Goal: Task Accomplishment & Management: Complete application form

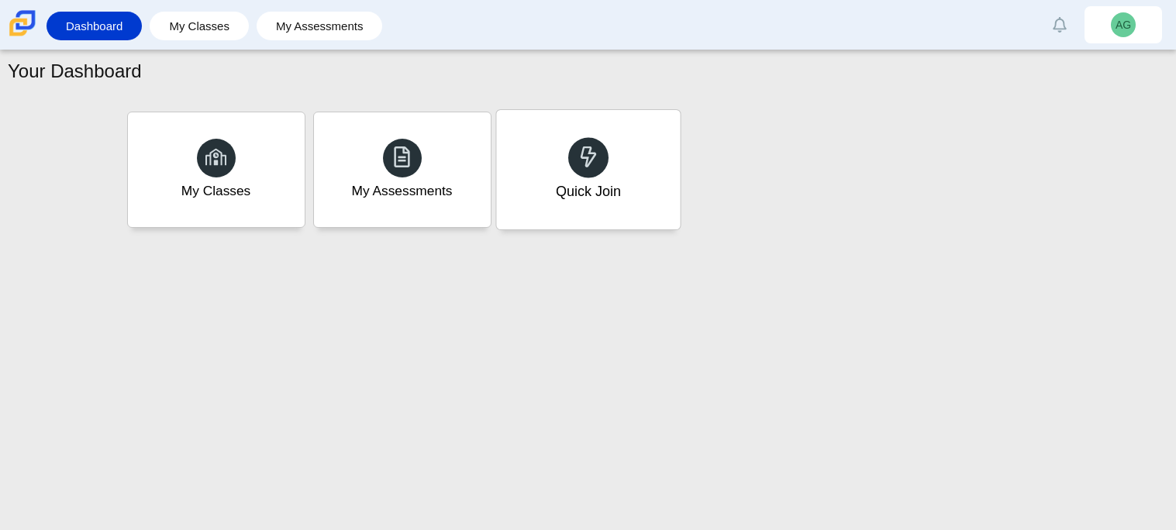
click at [582, 187] on div "Quick Join" at bounding box center [587, 191] width 65 height 20
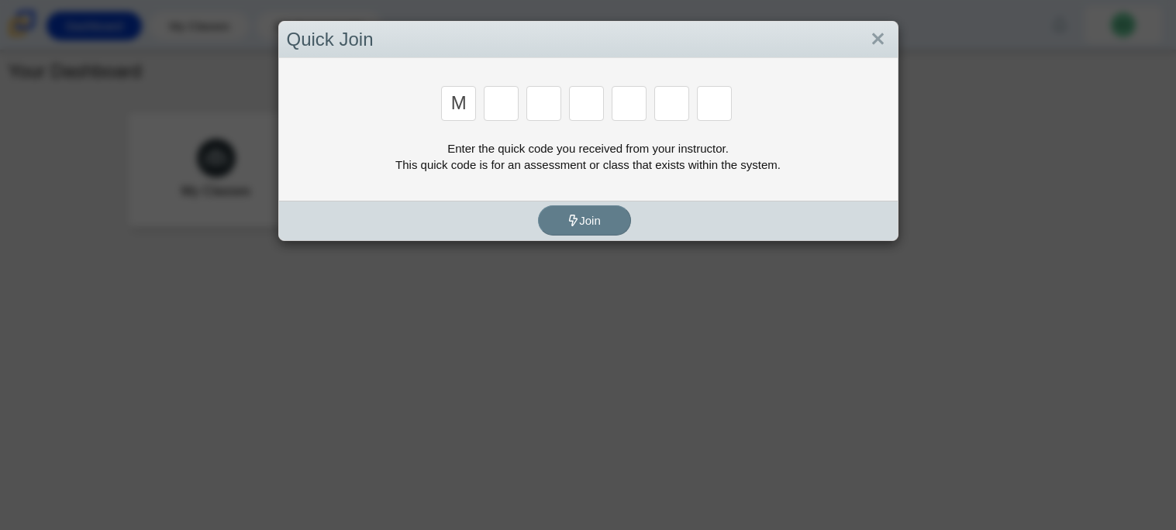
type input "m"
type input "7"
type input "e"
type input "3"
type input "e"
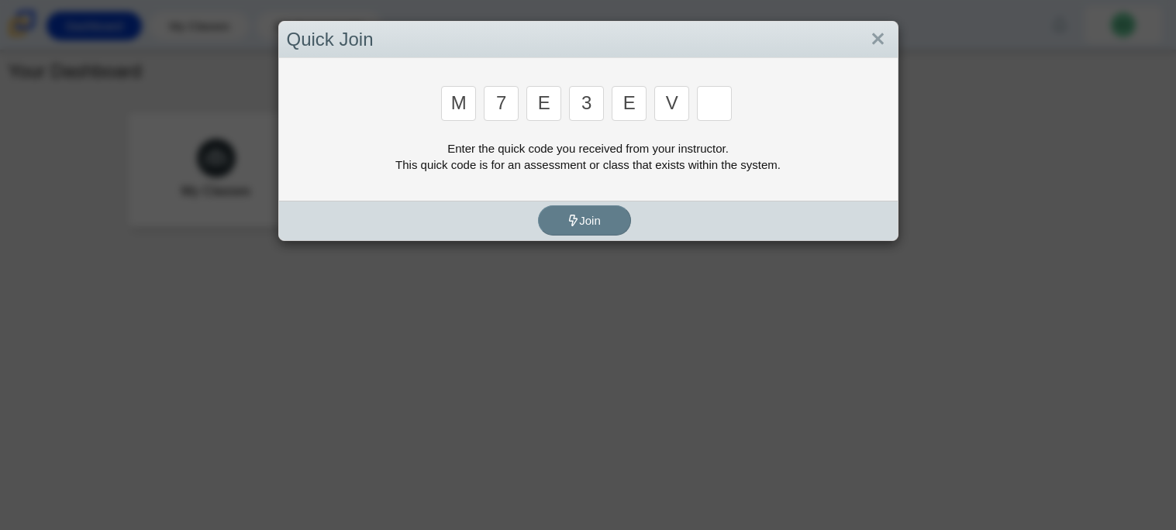
type input "v"
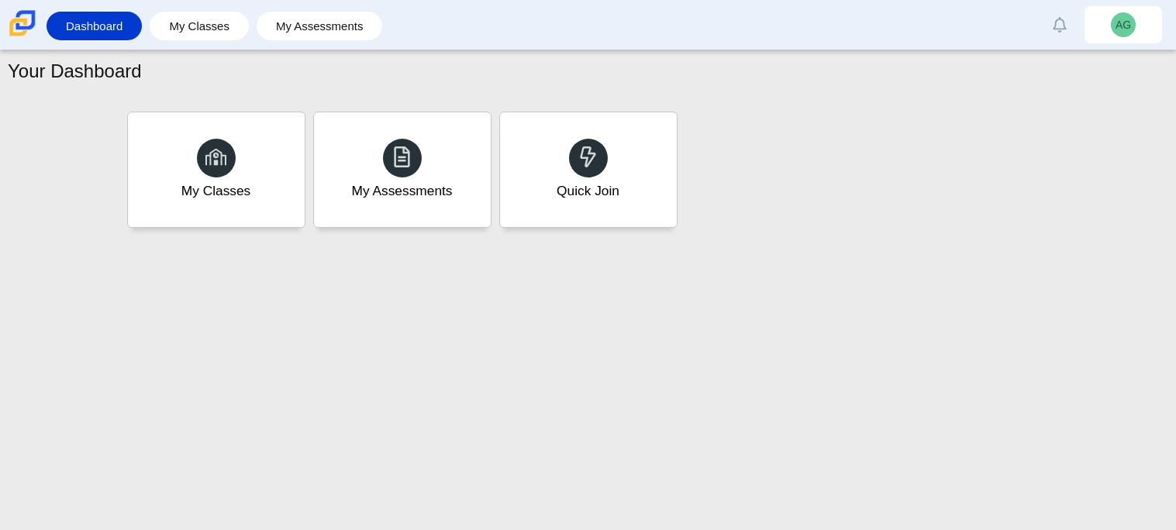
type input "w"
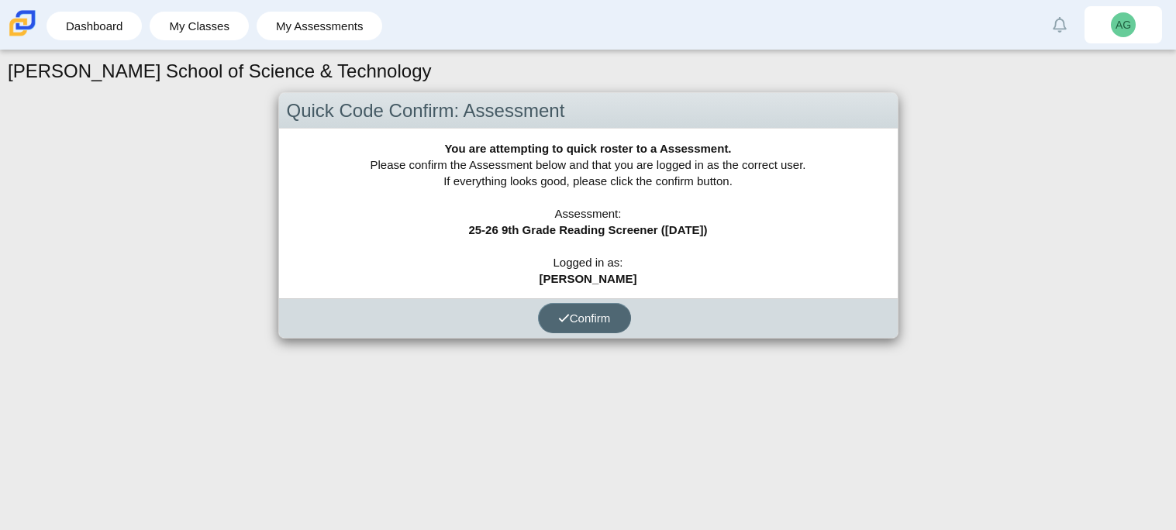
click at [574, 316] on span "Confirm" at bounding box center [584, 318] width 53 height 13
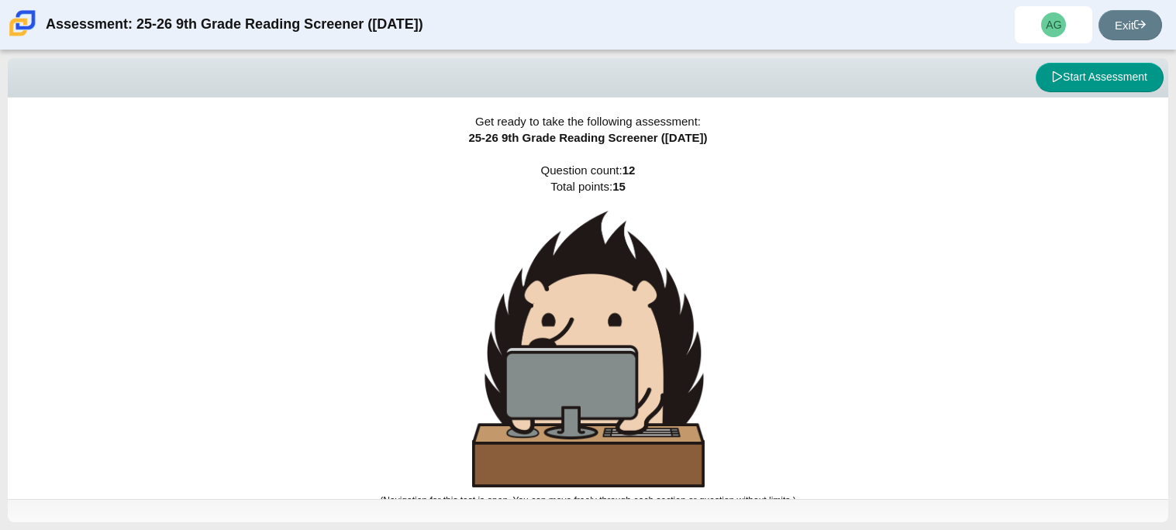
scroll to position [9, 0]
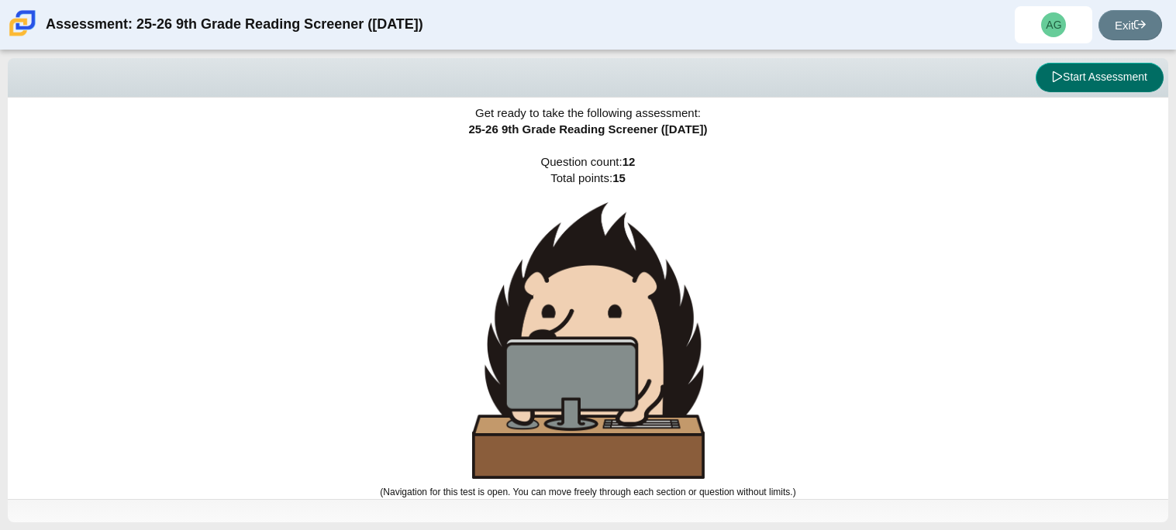
click at [1122, 74] on button "Start Assessment" at bounding box center [1100, 77] width 128 height 29
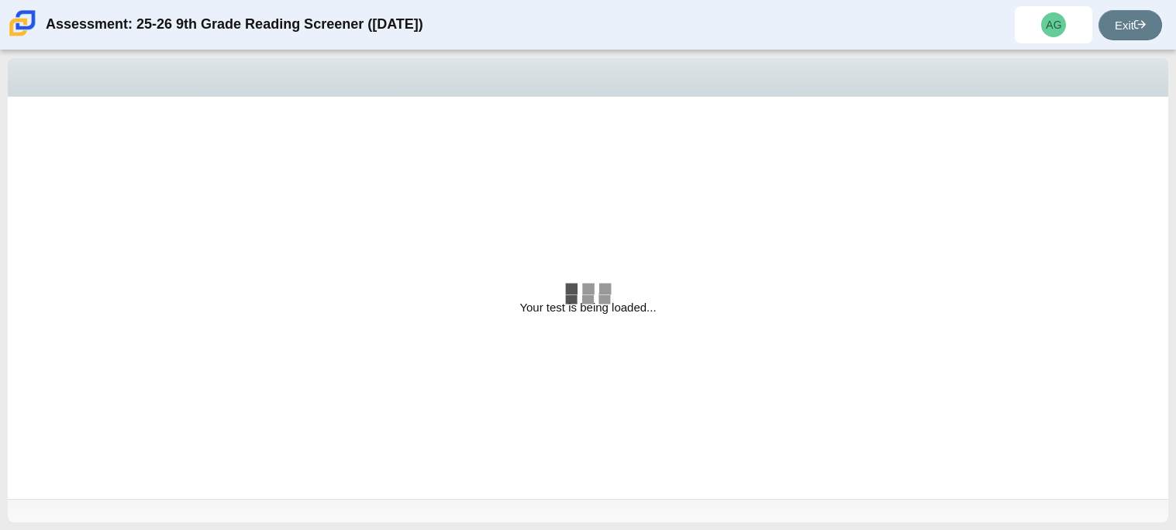
select select "ccc5b315-3c7c-471c-bf90-f22c8299c798"
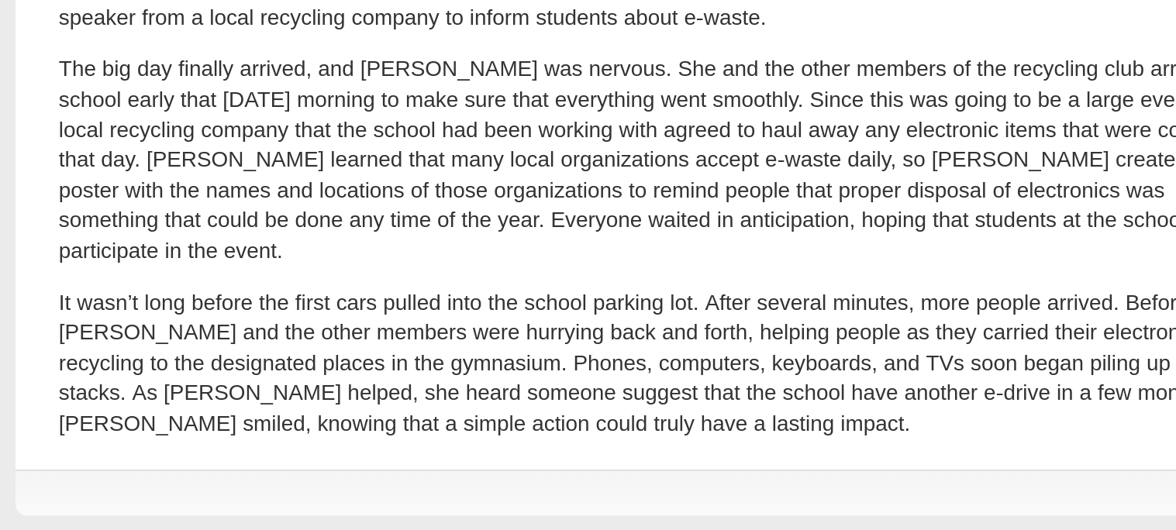
scroll to position [497, 0]
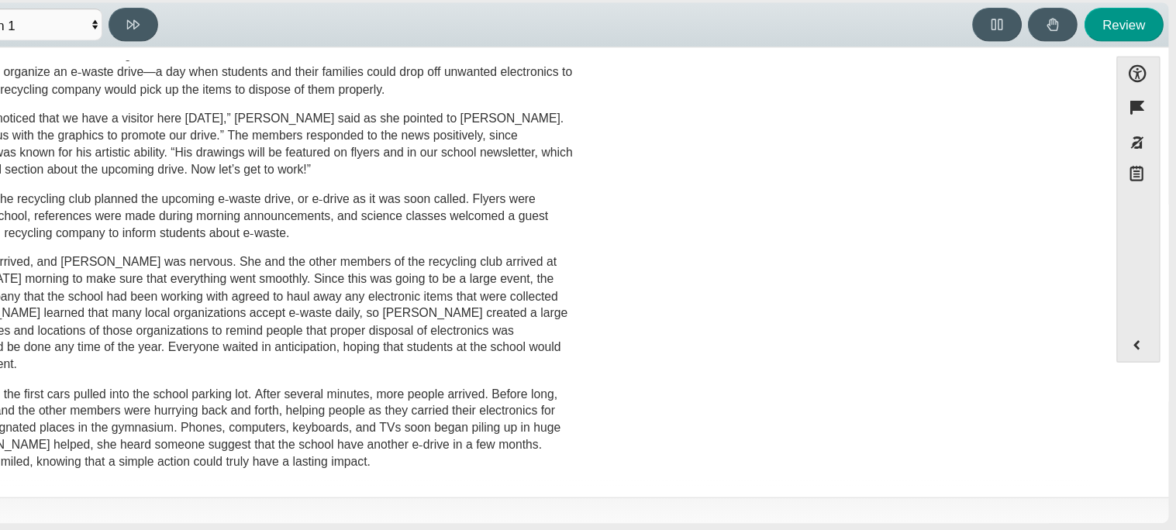
click at [872, 237] on div "A Lasting Impact Scarlett looked on with pride as she observed a fellow eighth …" at bounding box center [561, 62] width 1091 height 874
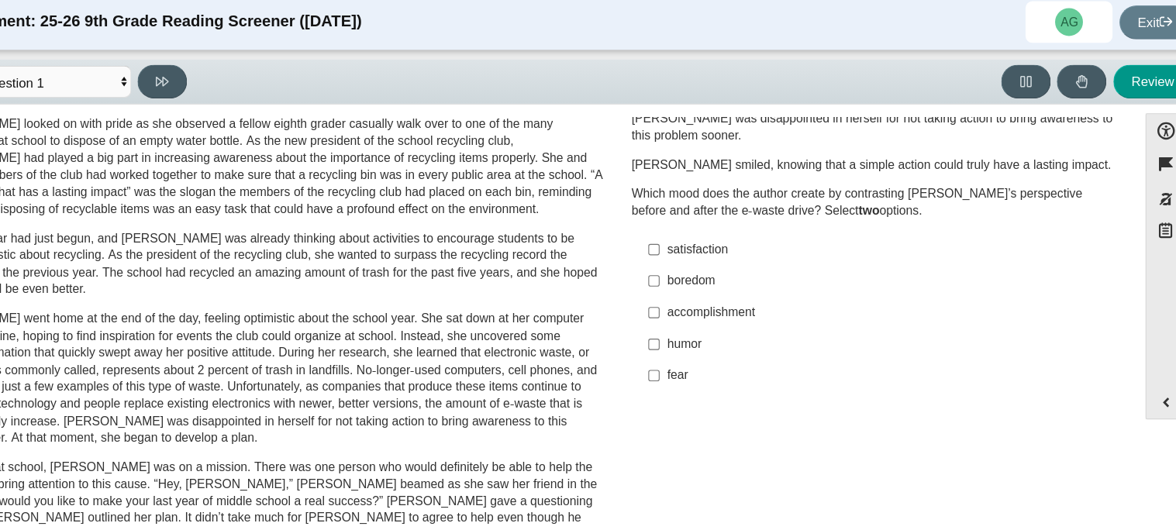
scroll to position [45, 0]
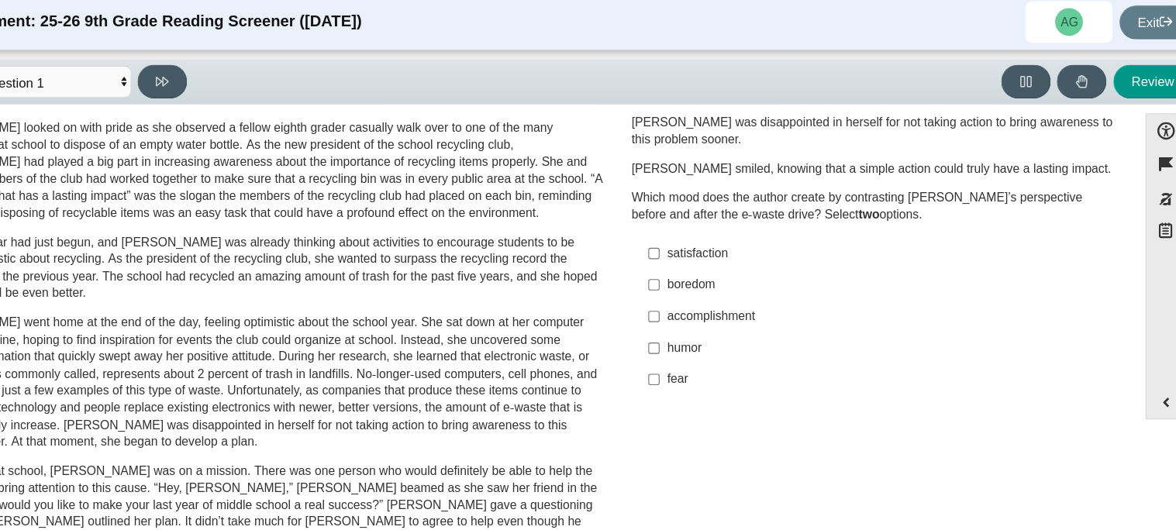
click at [748, 260] on div "boredom" at bounding box center [892, 259] width 392 height 16
click at [689, 260] on input "boredom boredom" at bounding box center [684, 259] width 10 height 28
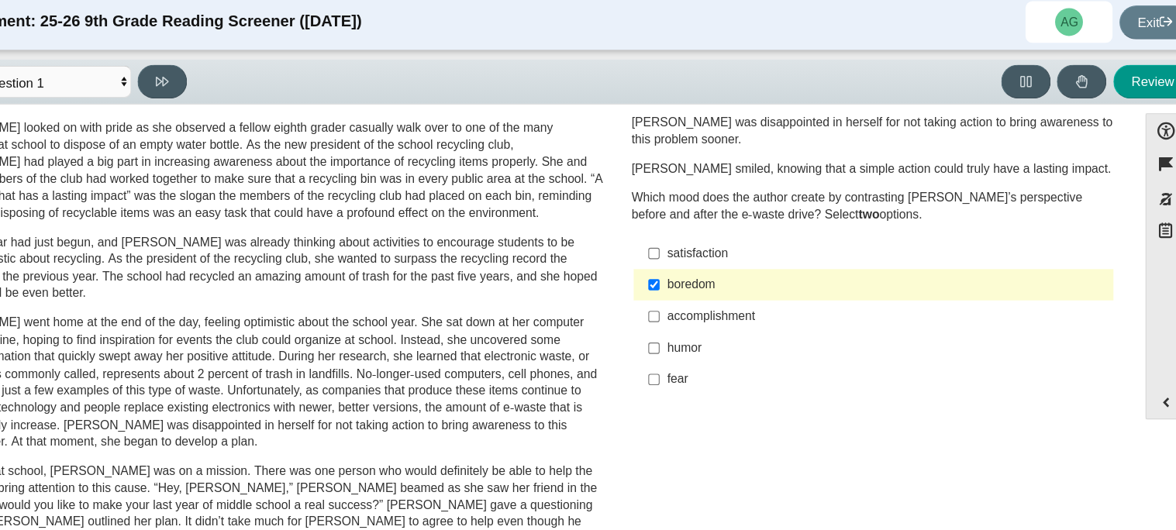
click at [710, 271] on label "boredom boredom" at bounding box center [881, 259] width 426 height 28
click at [689, 271] on input "boredom boredom" at bounding box center [684, 259] width 10 height 28
checkbox input "false"
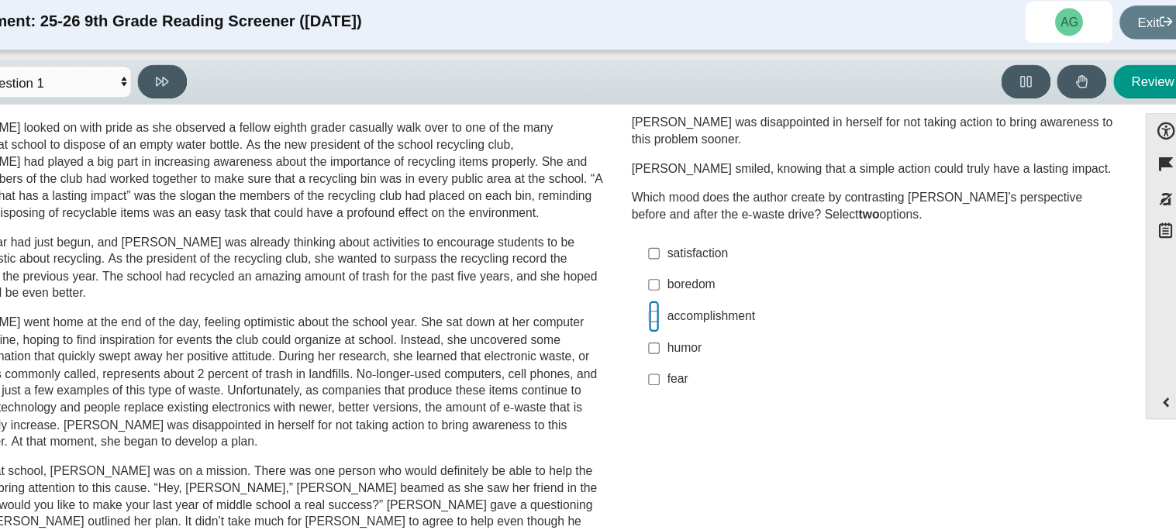
click at [682, 282] on input "accomplishment accomplishment" at bounding box center [684, 287] width 10 height 28
checkbox input "true"
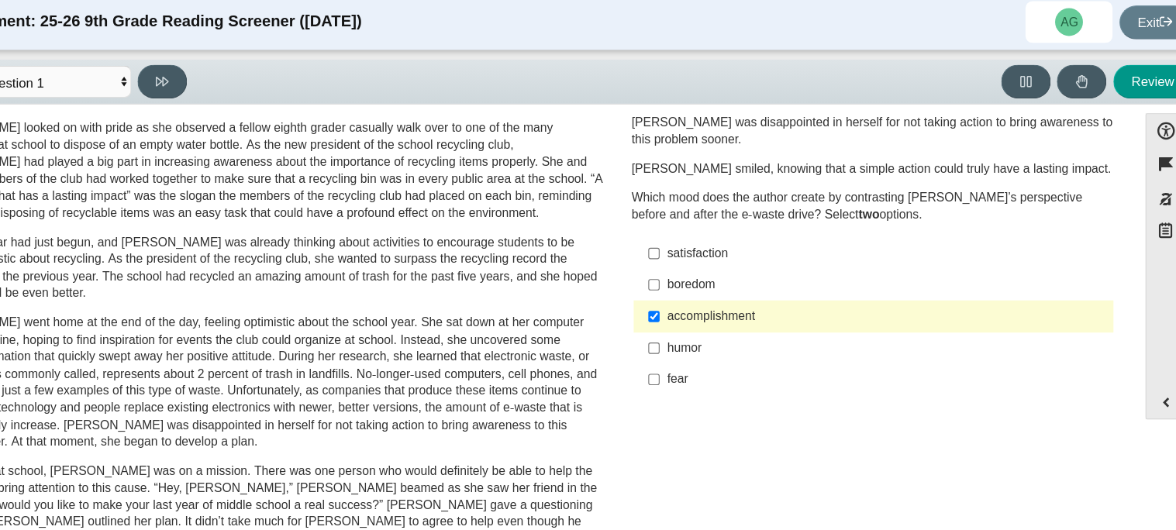
click at [696, 341] on div "fear" at bounding box center [892, 344] width 392 height 16
click at [689, 341] on input "fear fear" at bounding box center [684, 344] width 10 height 28
checkbox input "true"
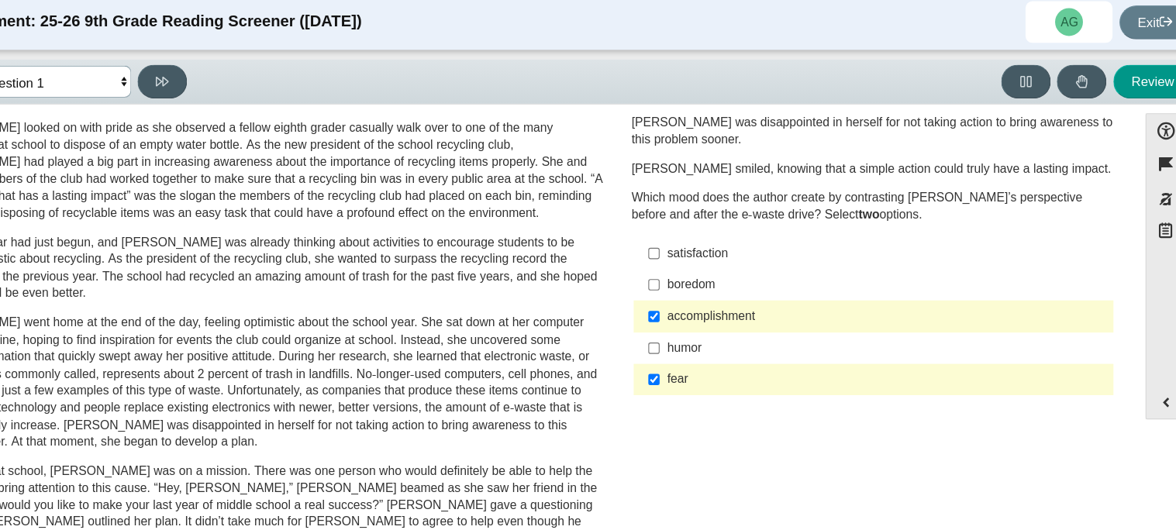
click at [208, 85] on select "Questions Question 1 Question 2 Question 3 Question 4 Question 5 Question 6 Que…" at bounding box center [140, 78] width 155 height 29
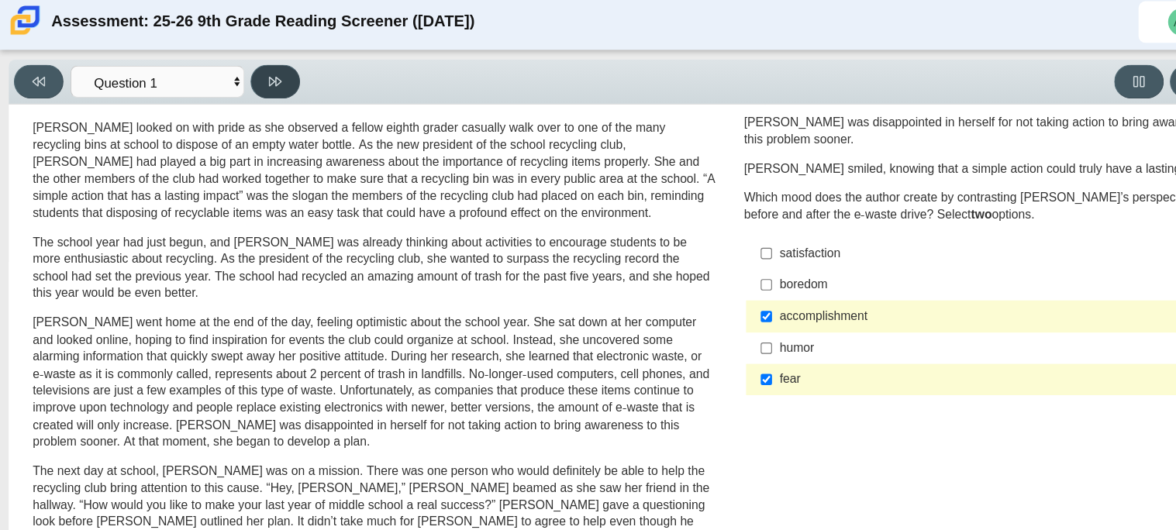
click at [248, 85] on button at bounding box center [245, 78] width 44 height 30
select select "0ff64528-ffd7-428d-b192-babfaadd44e8"
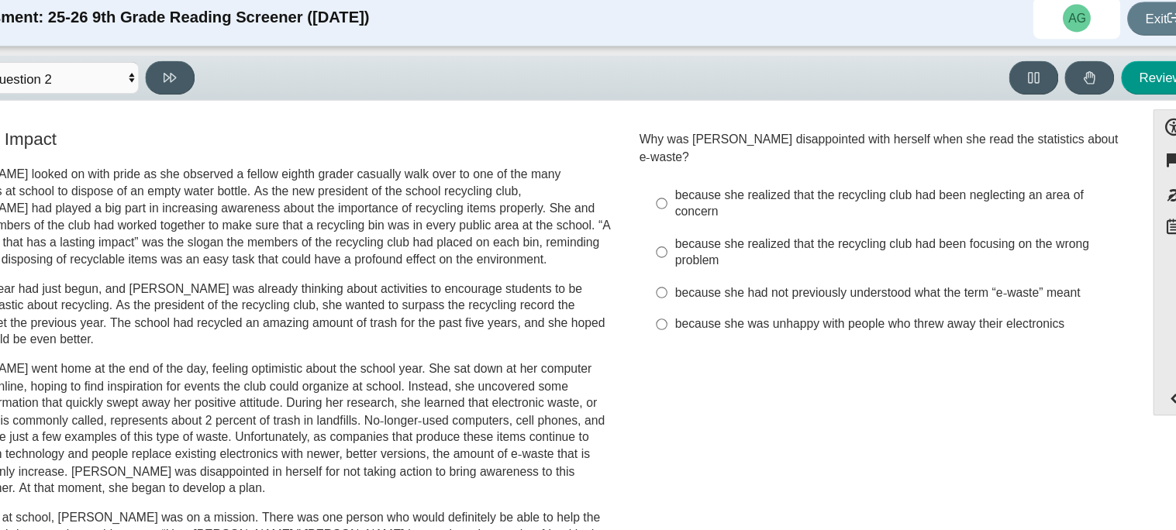
click at [717, 220] on div "because she realized that the recycling club had been focusing on the wrong pro…" at bounding box center [892, 234] width 392 height 30
click at [689, 220] on input "because she realized that the recycling club had been focusing on the wrong pro…" at bounding box center [684, 233] width 10 height 43
radio input "true"
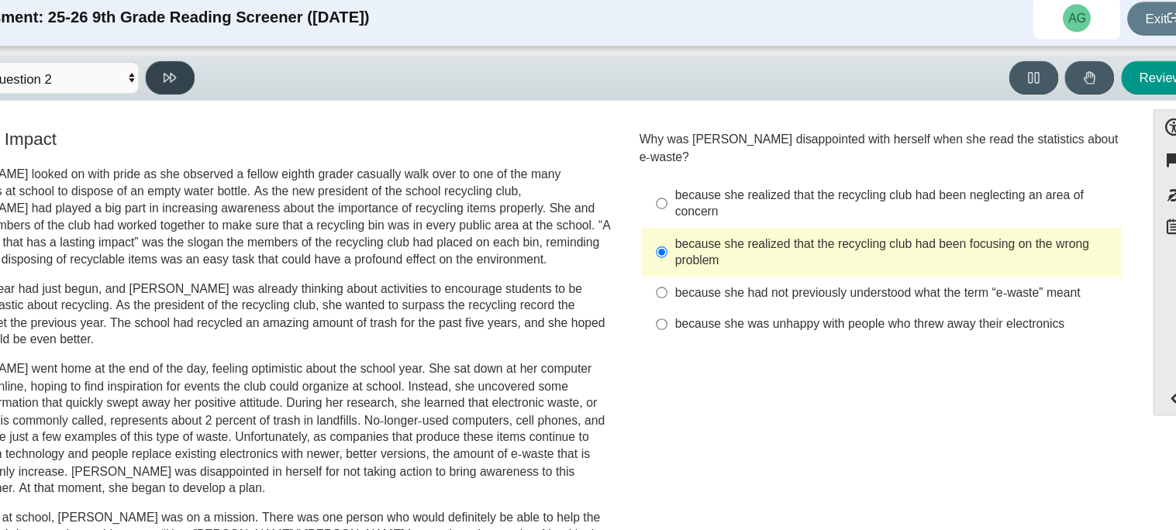
click at [240, 84] on button at bounding box center [245, 78] width 44 height 30
select select "7ce3d843-6974-4858-901c-1ff39630e843"
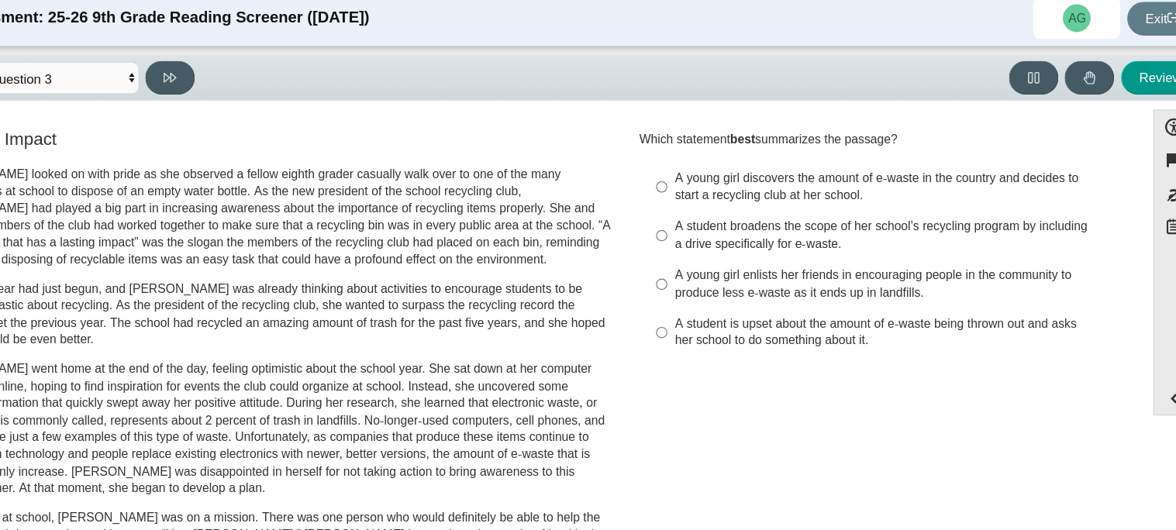
click at [787, 258] on div "A young girl enlists her friends in encouraging people in the community to prod…" at bounding box center [892, 262] width 392 height 30
click at [689, 258] on input "A young girl enlists her friends in encouraging people in the community to prod…" at bounding box center [684, 261] width 10 height 43
radio input "true"
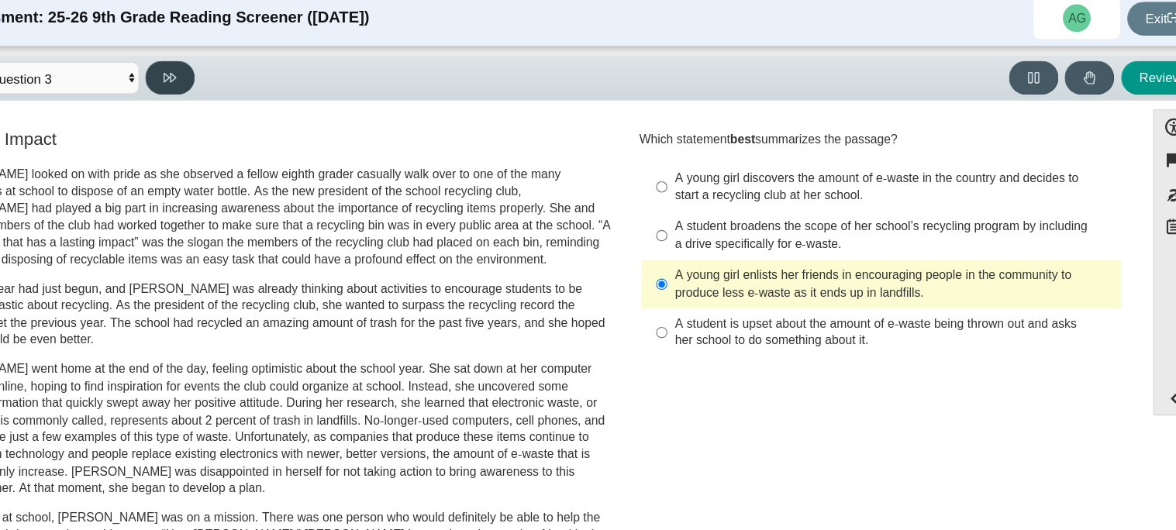
click at [233, 80] on button at bounding box center [245, 78] width 44 height 30
select select "ca9ea0f1-49c5-4bd1-83b0-472c18652b42"
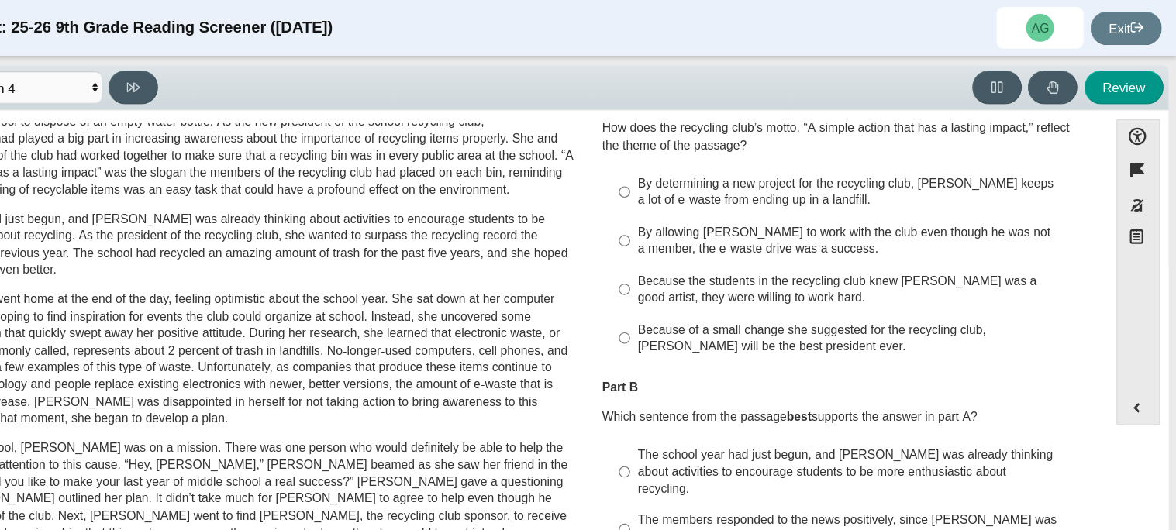
scroll to position [66, 0]
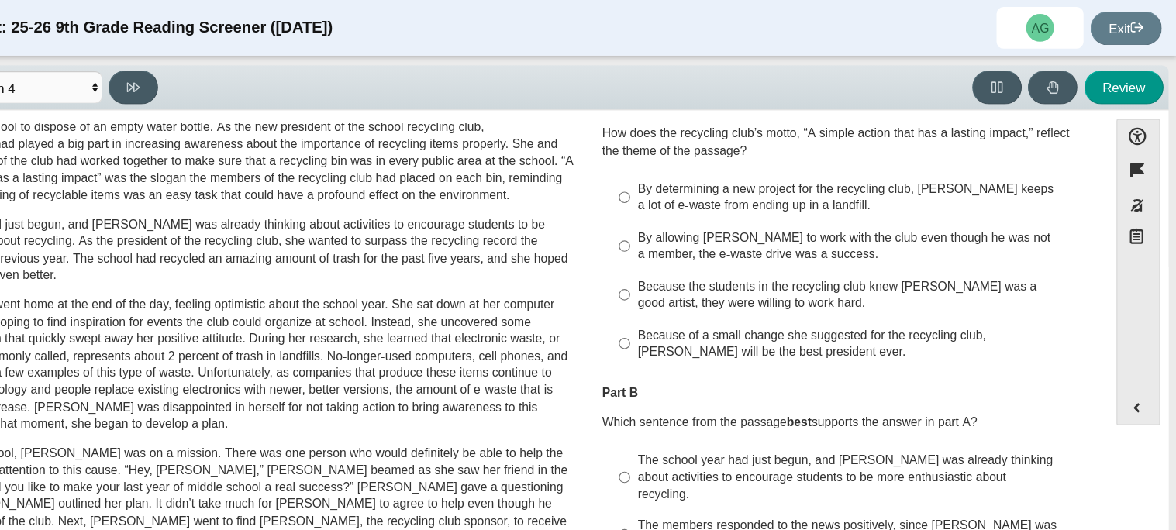
click at [780, 264] on div "Because the students in the recycling club knew Juan Carlos was a good artist, …" at bounding box center [892, 263] width 392 height 30
click at [689, 264] on input "Because the students in the recycling club knew Juan Carlos was a good artist, …" at bounding box center [684, 262] width 10 height 43
radio input "true"
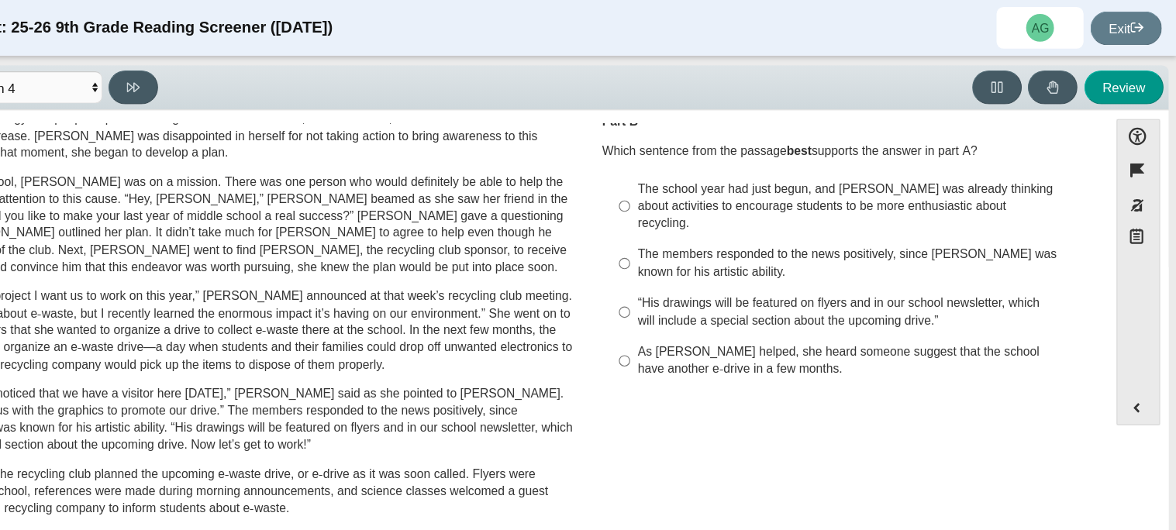
scroll to position [312, 0]
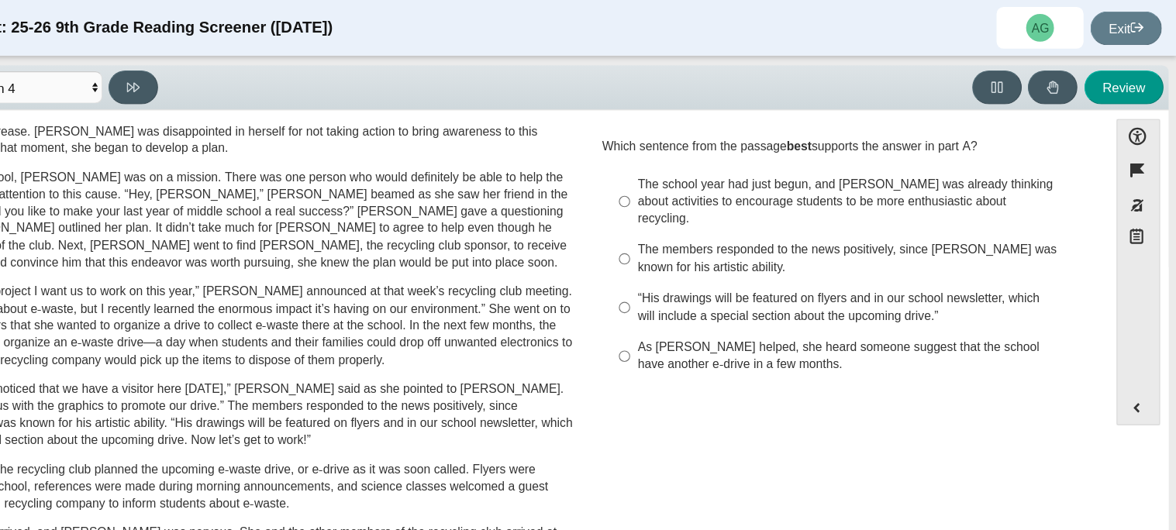
click at [748, 223] on div "The members responded to the news positively, since Juan Carlos was known for h…" at bounding box center [892, 231] width 392 height 30
click at [689, 223] on input "The members responded to the news positively, since Juan Carlos was known for h…" at bounding box center [684, 230] width 10 height 43
radio input "true"
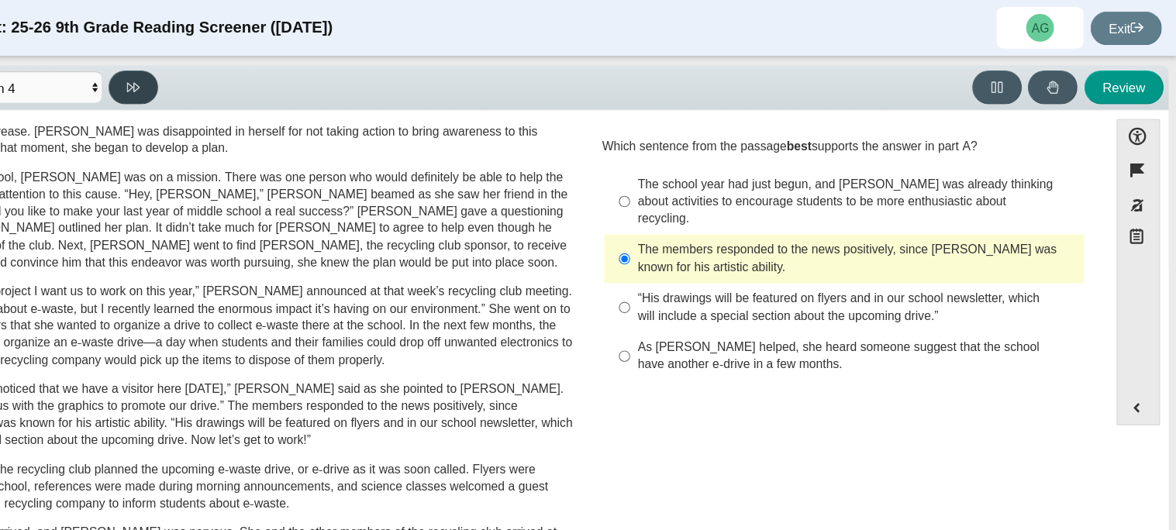
click at [254, 82] on button at bounding box center [245, 78] width 44 height 30
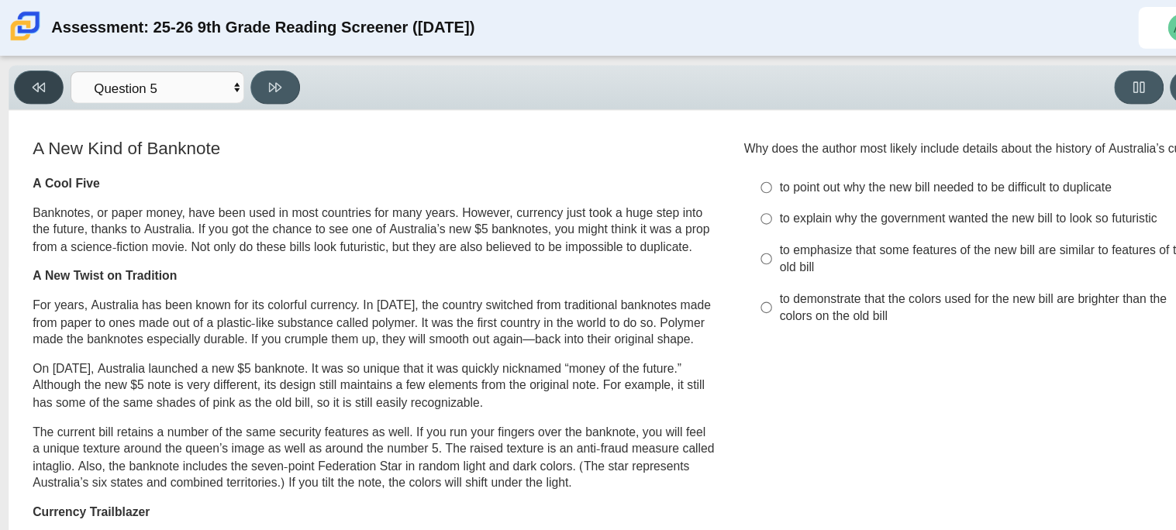
click at [24, 81] on button at bounding box center [34, 78] width 44 height 30
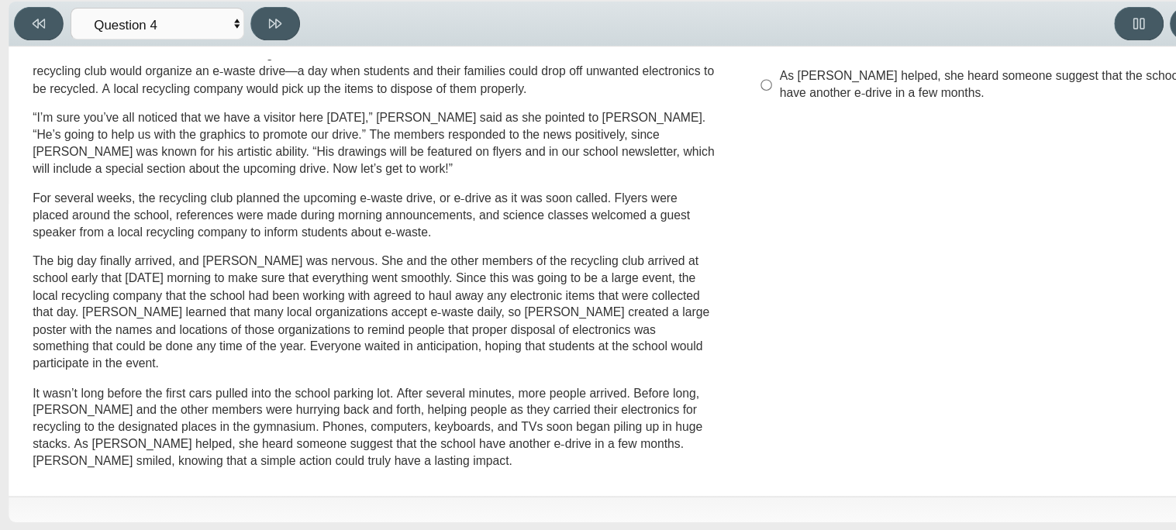
scroll to position [0, 0]
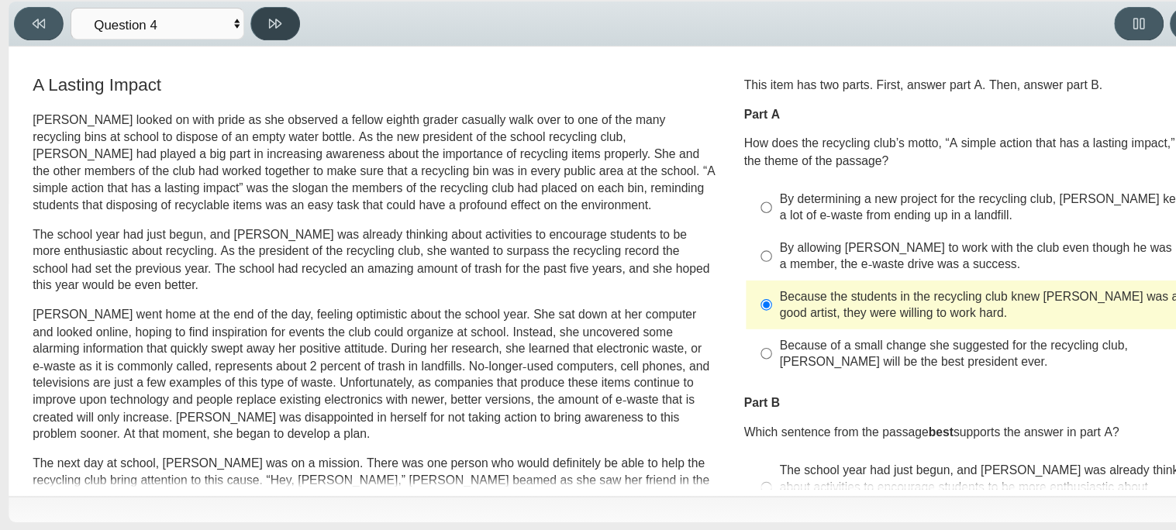
click at [244, 83] on button at bounding box center [245, 78] width 44 height 30
select select "e41f1a79-e29f-4095-8030-a53364015bed"
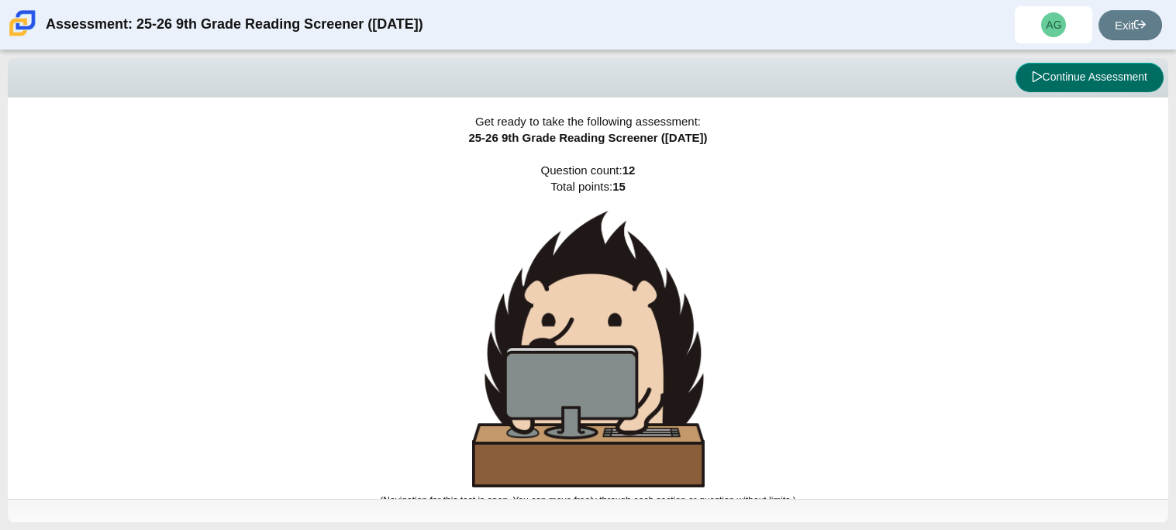
click at [1035, 87] on button "Continue Assessment" at bounding box center [1090, 77] width 148 height 29
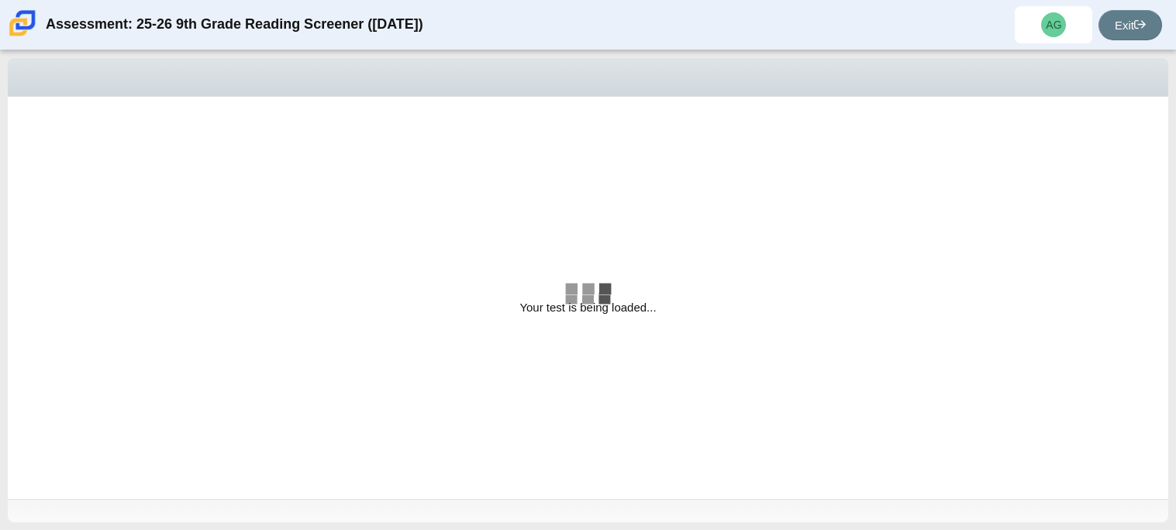
select select "e41f1a79-e29f-4095-8030-a53364015bed"
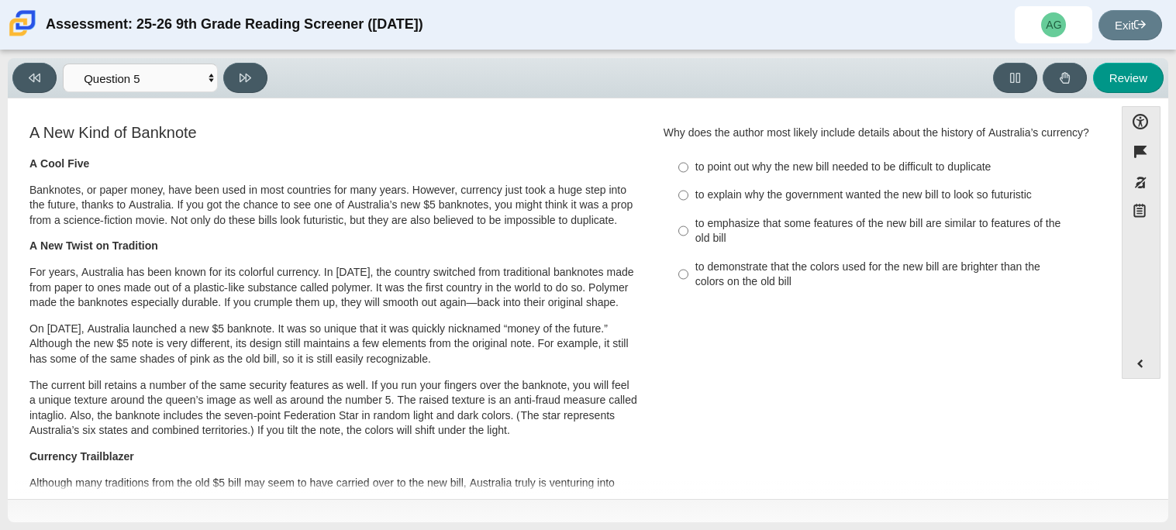
click at [892, 192] on div "to explain why the government wanted the new bill to look so futuristic" at bounding box center [892, 196] width 392 height 16
click at [689, 192] on input "to explain why the government wanted the new bill to look so futuristic to expl…" at bounding box center [684, 195] width 10 height 28
radio input "true"
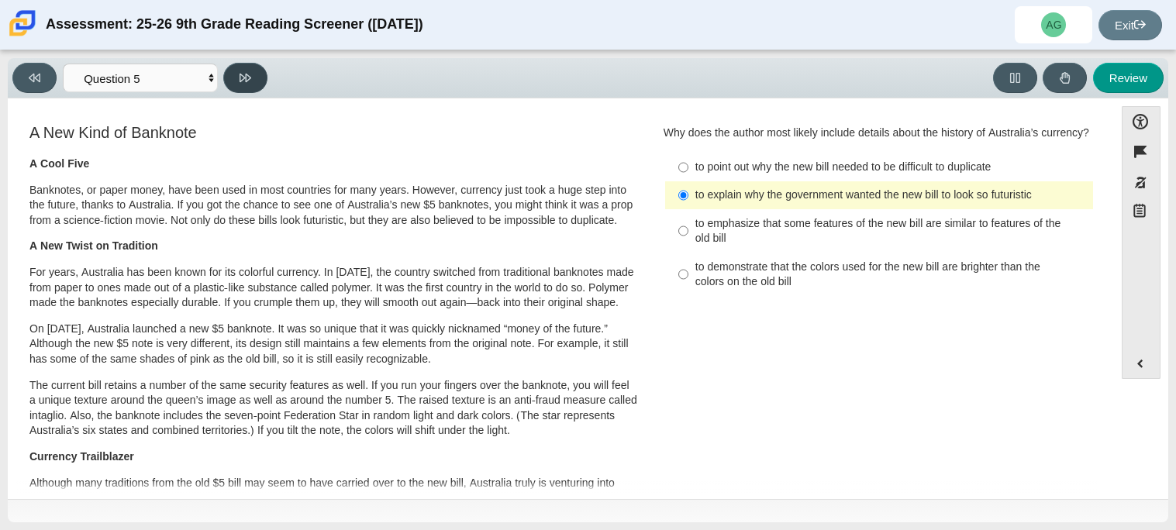
click at [256, 74] on button at bounding box center [245, 78] width 44 height 30
select select "69146e31-7b3d-4a3e-9ce6-f30c24342ae0"
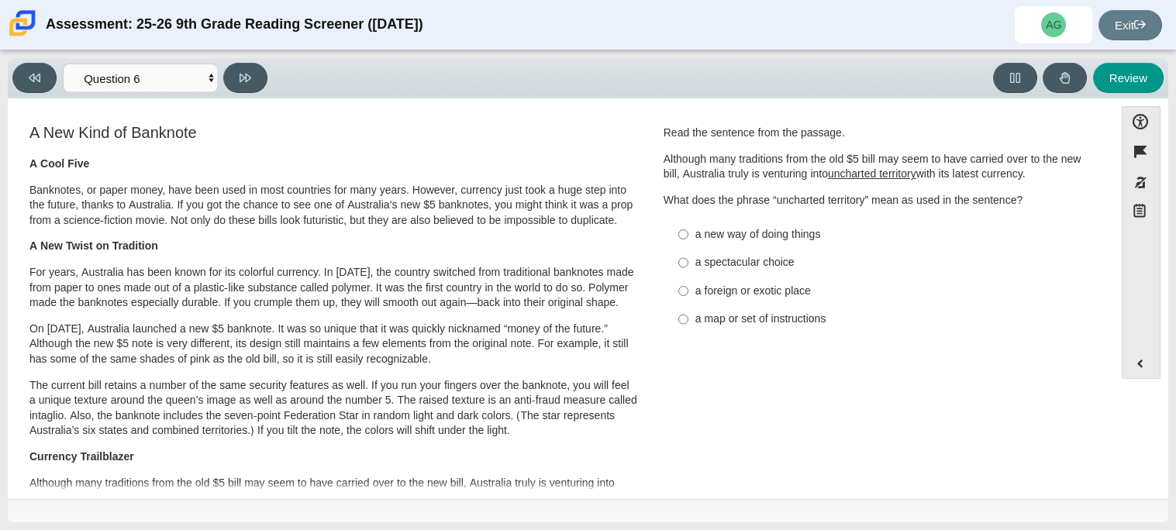
click at [757, 244] on label "a new way of doing things a new way of doing things" at bounding box center [881, 234] width 426 height 28
click at [689, 244] on input "a new way of doing things a new way of doing things" at bounding box center [684, 234] width 10 height 28
radio input "true"
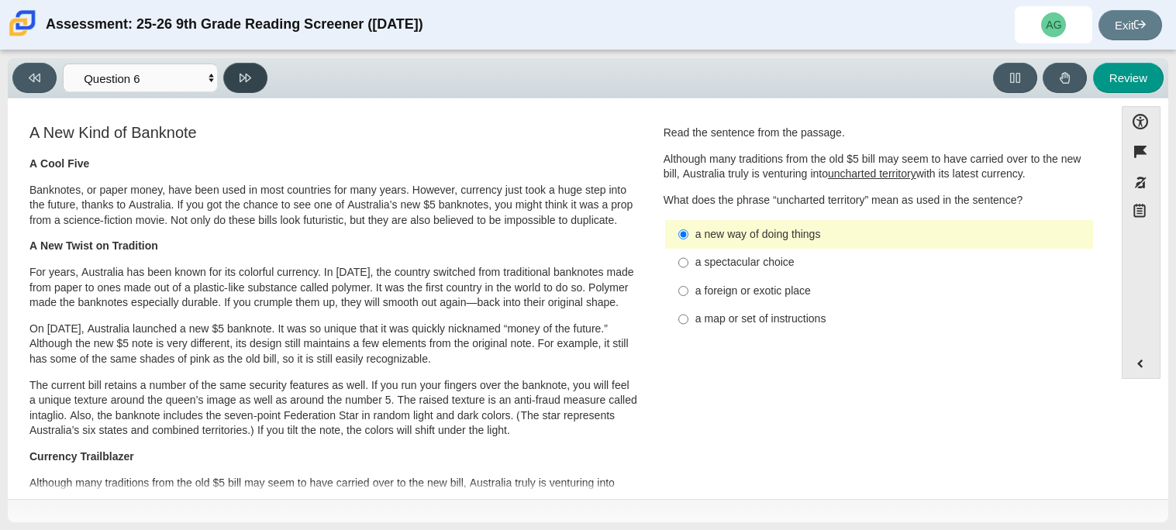
click at [260, 67] on button at bounding box center [245, 78] width 44 height 30
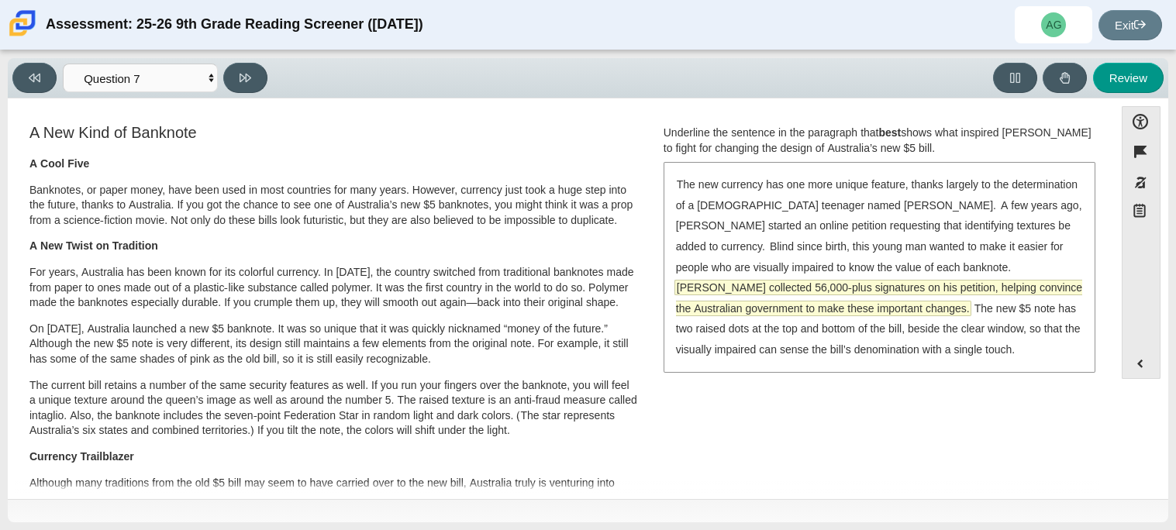
click at [755, 292] on span "[PERSON_NAME] collected 56,000-plus signatures on his petition, helping convinc…" at bounding box center [879, 298] width 406 height 35
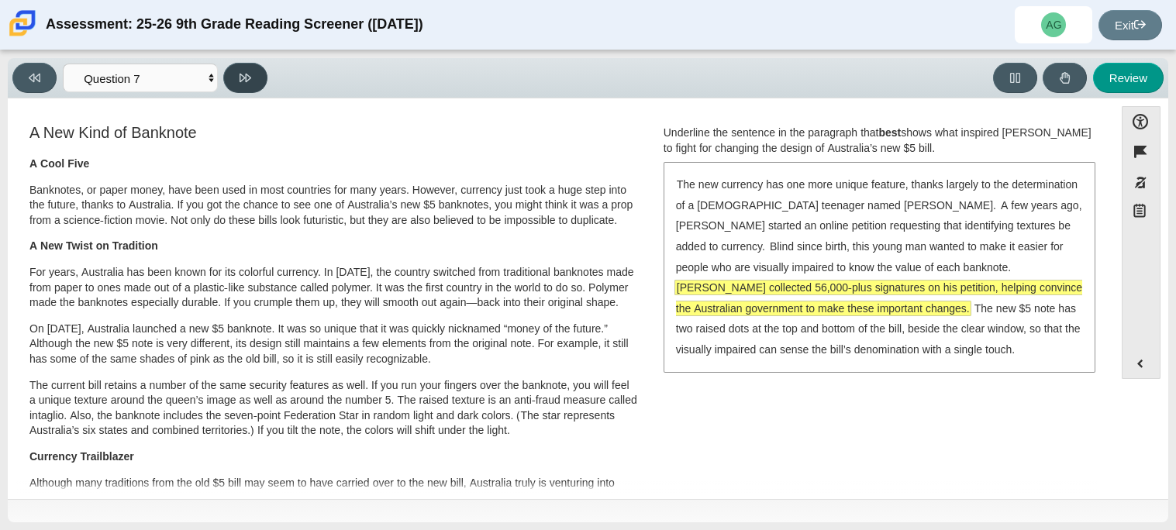
click at [244, 86] on button at bounding box center [245, 78] width 44 height 30
select select "ea8338c2-a6a3-418e-a305-2b963b54a290"
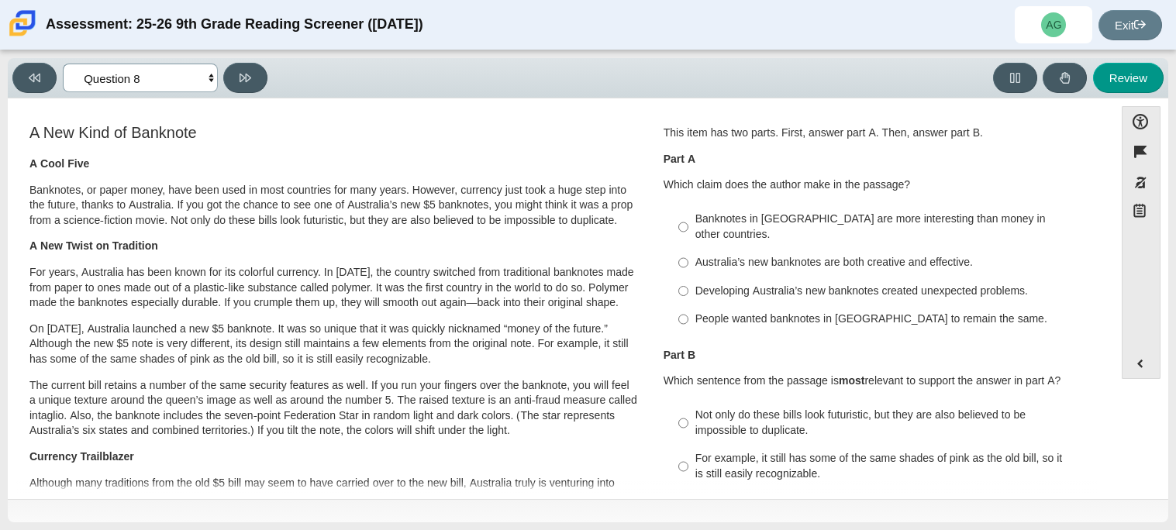
click at [211, 81] on select "Questions Question 1 Question 2 Question 3 Question 4 Question 5 Question 6 Que…" at bounding box center [140, 78] width 155 height 29
click at [207, 84] on select "Questions Question 1 Question 2 Question 3 Question 4 Question 5 Question 6 Que…" at bounding box center [140, 78] width 155 height 29
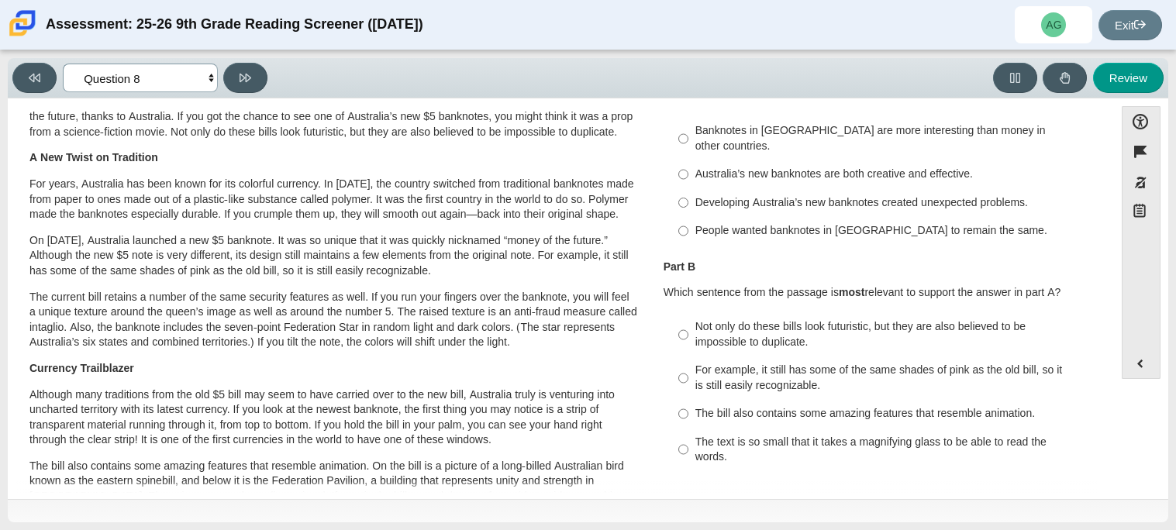
scroll to position [88, 0]
click at [753, 168] on div "Australia’s new banknotes are both creative and effective." at bounding box center [892, 176] width 392 height 16
click at [689, 164] on input "Australia’s new banknotes are both creative and effective. Australia’s new bank…" at bounding box center [684, 175] width 10 height 28
radio input "true"
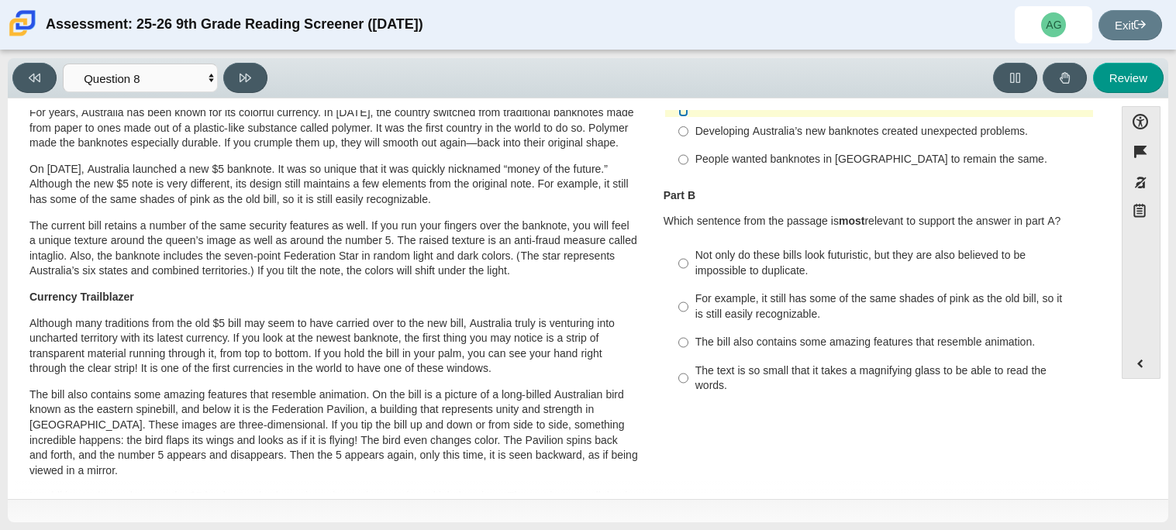
scroll to position [175, 0]
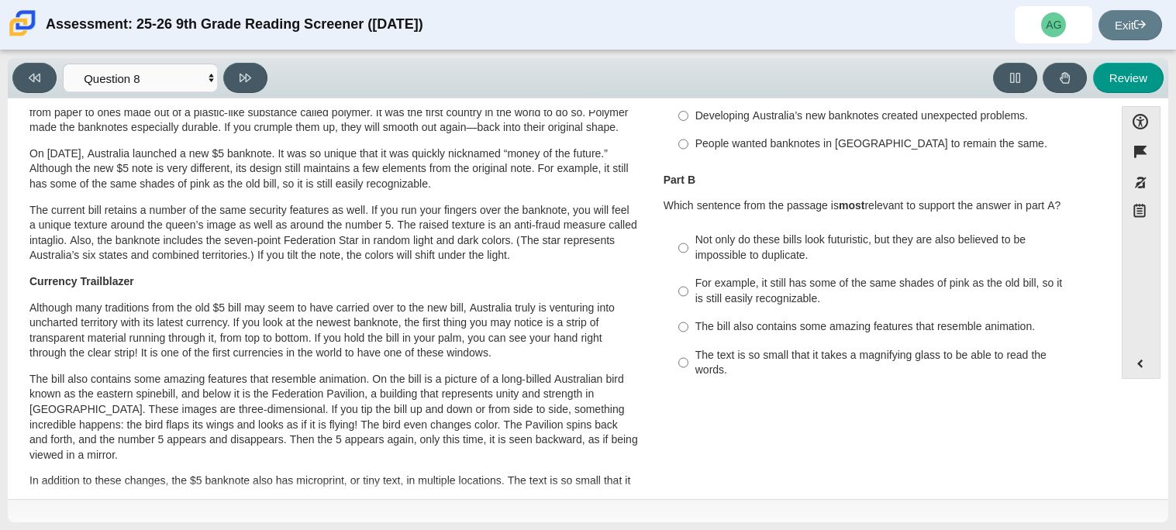
click at [758, 235] on div "Not only do these bills look futuristic, but they are also believed to be impos…" at bounding box center [892, 248] width 392 height 30
click at [689, 235] on input "Not only do these bills look futuristic, but they are also believed to be impos…" at bounding box center [684, 247] width 10 height 43
radio input "true"
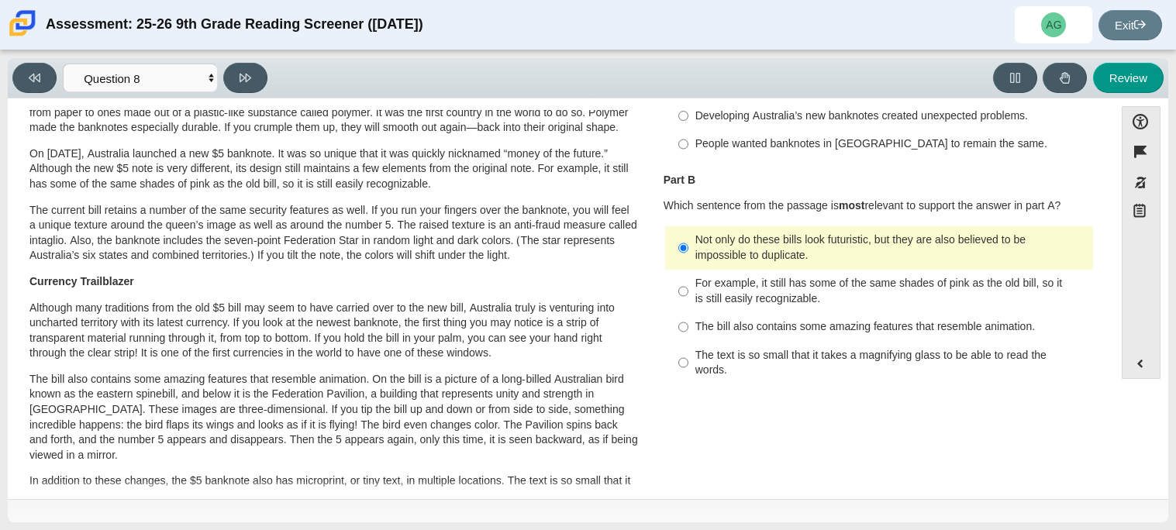
click at [720, 320] on div "The bill also contains some amazing features that resemble animation." at bounding box center [892, 328] width 392 height 16
click at [689, 318] on input "The bill also contains some amazing features that resemble animation. The bill …" at bounding box center [684, 327] width 10 height 28
radio input "true"
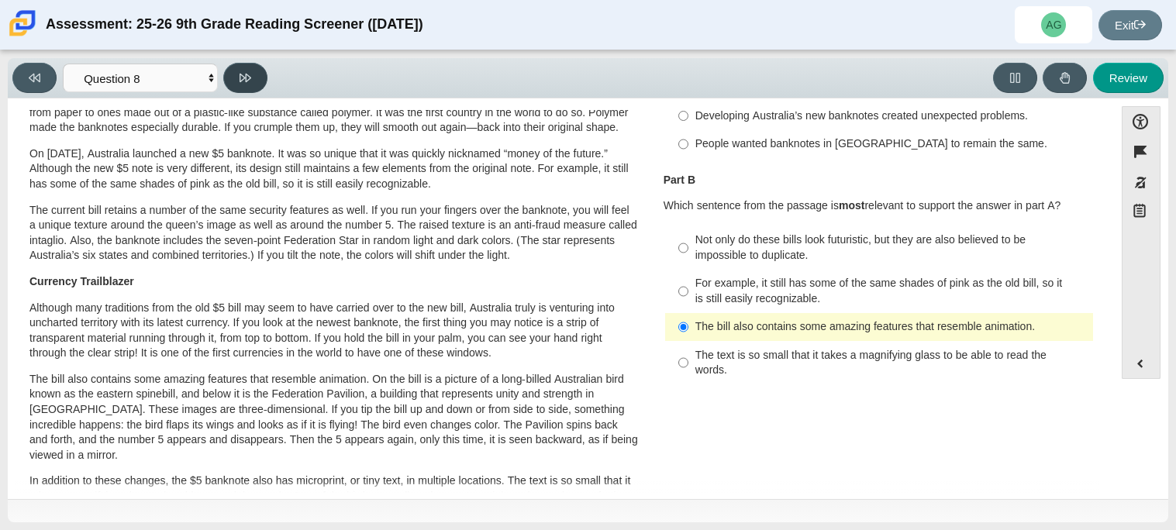
click at [264, 74] on button at bounding box center [245, 78] width 44 height 30
select select "89f058d6-b15c-4ef5-a4b3-fdaffb8868b6"
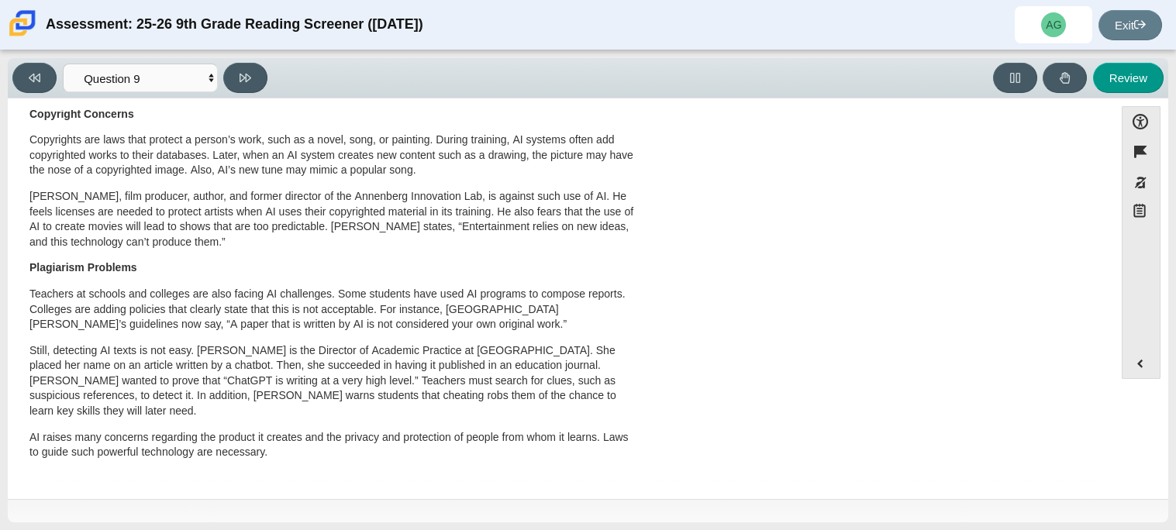
scroll to position [0, 0]
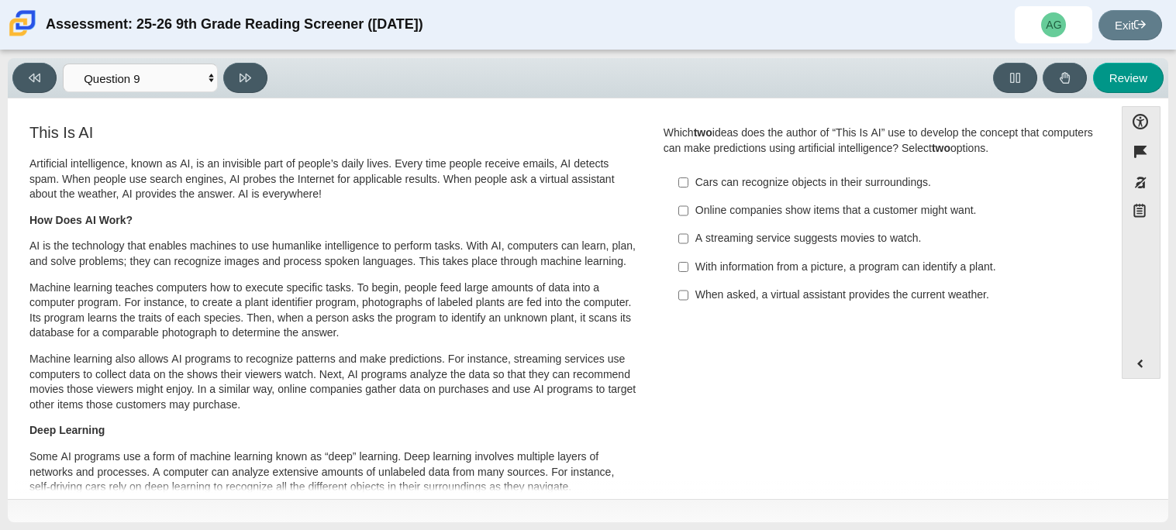
click at [763, 298] on div "When asked, a virtual assistant provides the current weather." at bounding box center [892, 296] width 392 height 16
click at [689, 298] on input "When asked, a virtual assistant provides the current weather. When asked, a vir…" at bounding box center [684, 296] width 10 height 28
checkbox input "true"
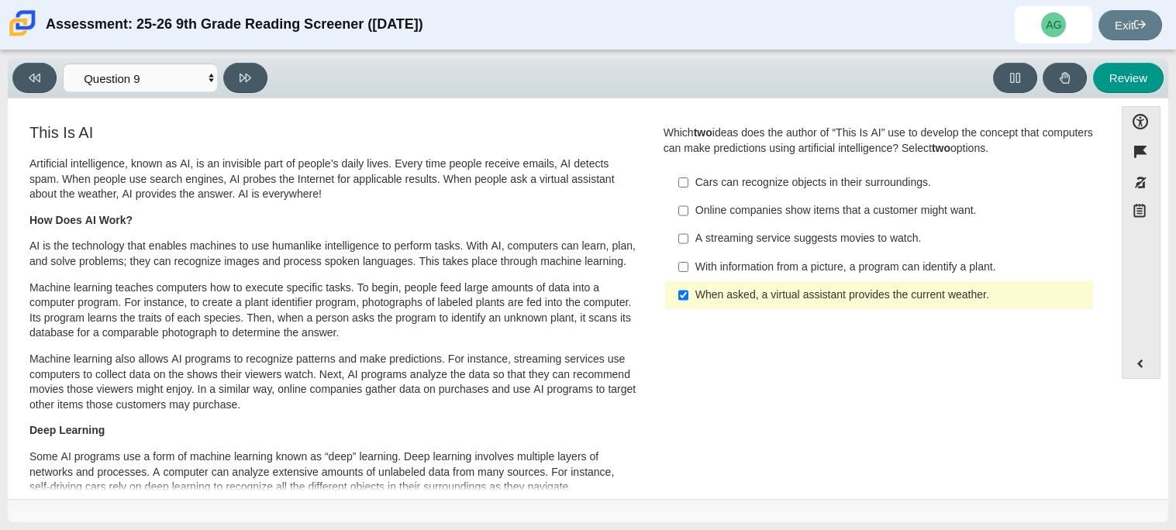
click at [920, 260] on div "With information from a picture, a program can identify a plant." at bounding box center [892, 268] width 392 height 16
click at [689, 260] on input "With information from a picture, a program can identify a plant. With informati…" at bounding box center [684, 267] width 10 height 28
checkbox input "true"
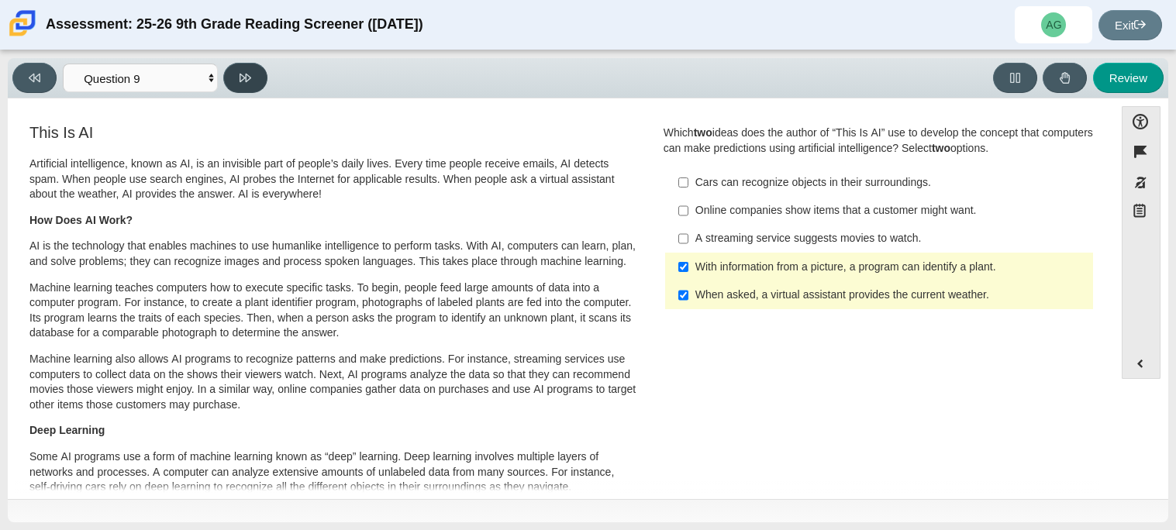
click at [255, 85] on button at bounding box center [245, 78] width 44 height 30
select select "cdf3c14e-a918-44d1-9b63-3db0fa81641e"
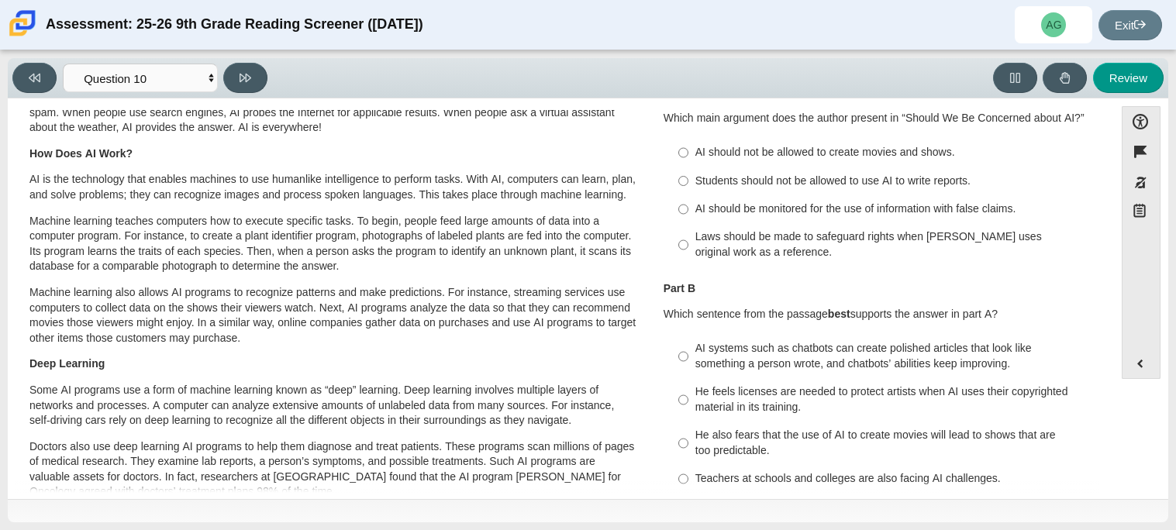
scroll to position [68, 0]
click at [702, 200] on div "AI should be monitored for the use of information with false claims." at bounding box center [892, 208] width 392 height 16
click at [689, 199] on input "AI should be monitored for the use of information with false claims. AI should …" at bounding box center [684, 208] width 10 height 28
radio input "true"
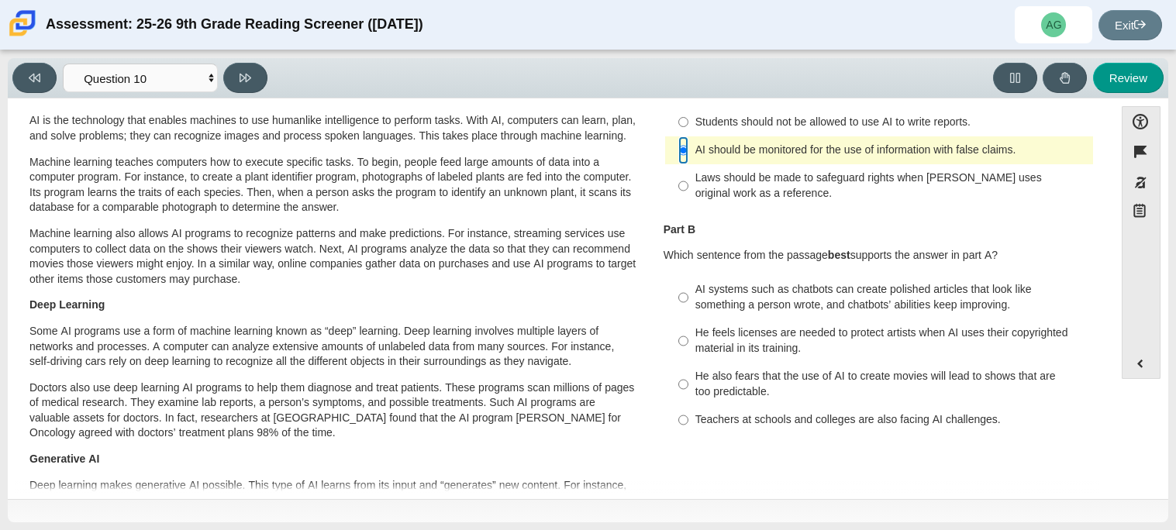
scroll to position [133, 0]
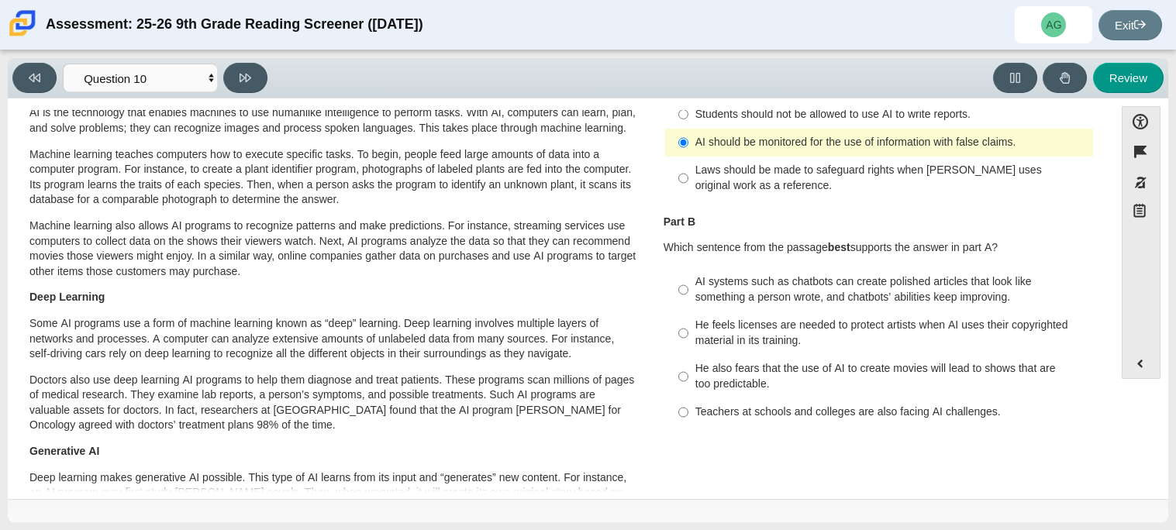
click at [770, 355] on label "He also fears that the use of AI to create movies will lead to shows that are t…" at bounding box center [881, 376] width 426 height 43
click at [689, 355] on input "He also fears that the use of AI to create movies will lead to shows that are t…" at bounding box center [684, 376] width 10 height 43
radio input "true"
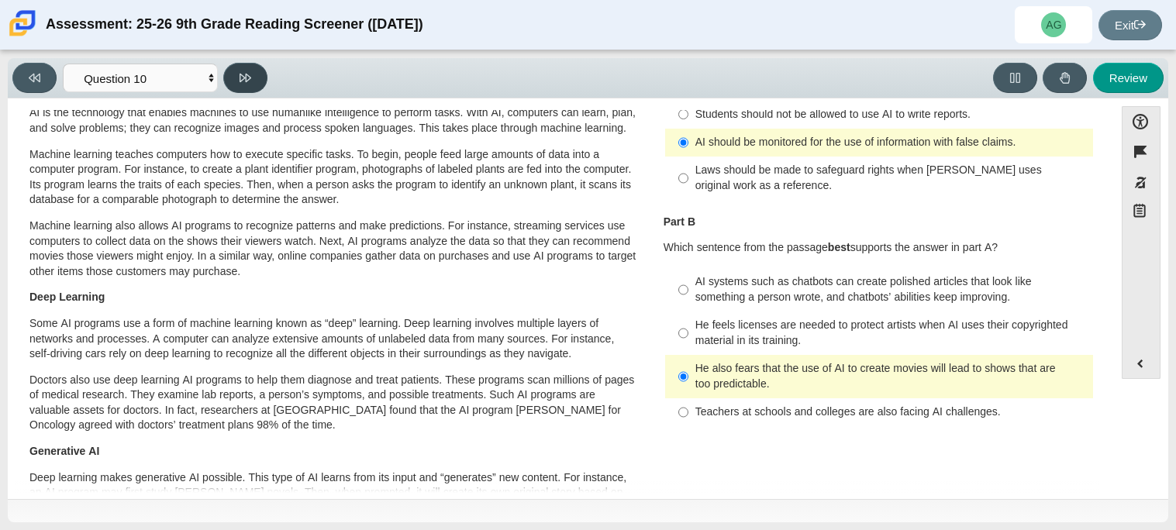
click at [234, 80] on button at bounding box center [245, 78] width 44 height 30
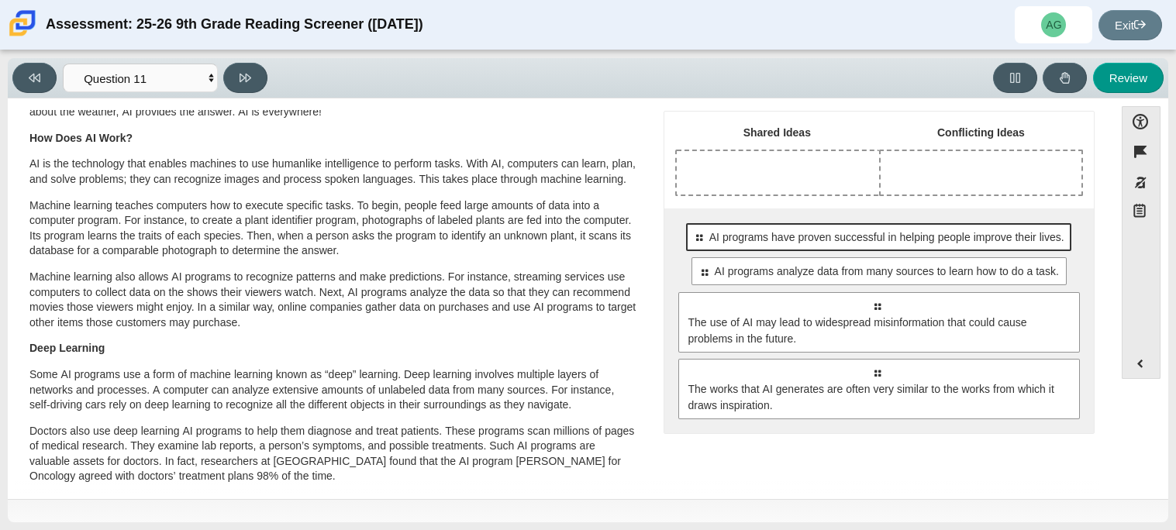
scroll to position [81, 0]
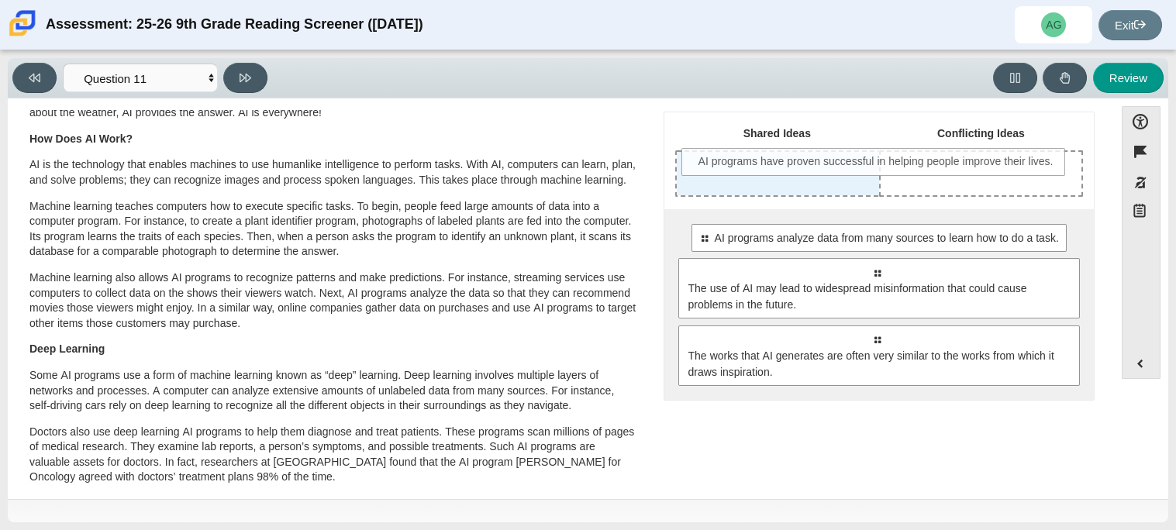
drag, startPoint x: 746, startPoint y: 244, endPoint x: 746, endPoint y: 167, distance: 76.8
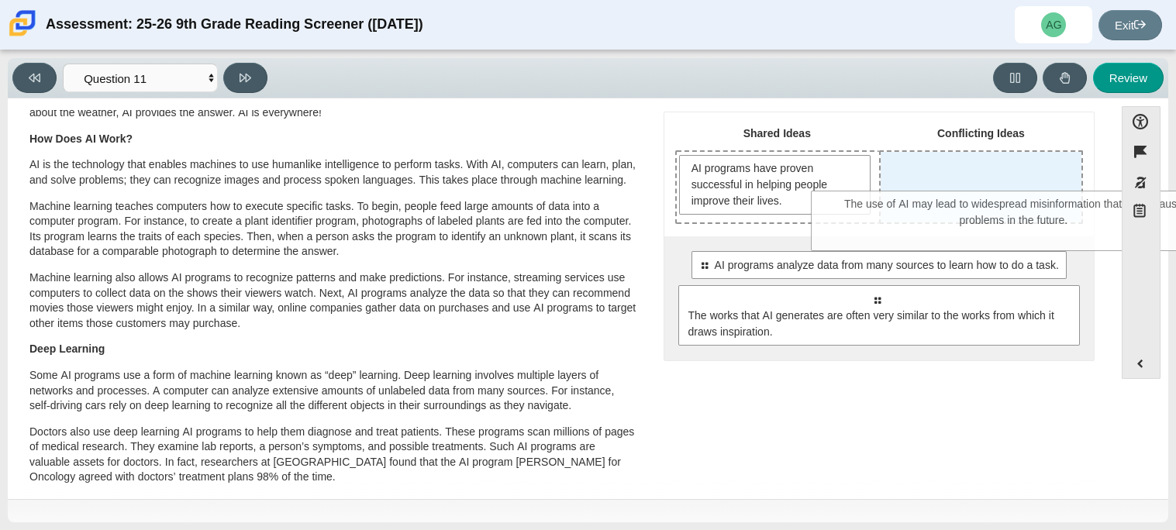
drag, startPoint x: 831, startPoint y: 303, endPoint x: 968, endPoint y: 208, distance: 167.2
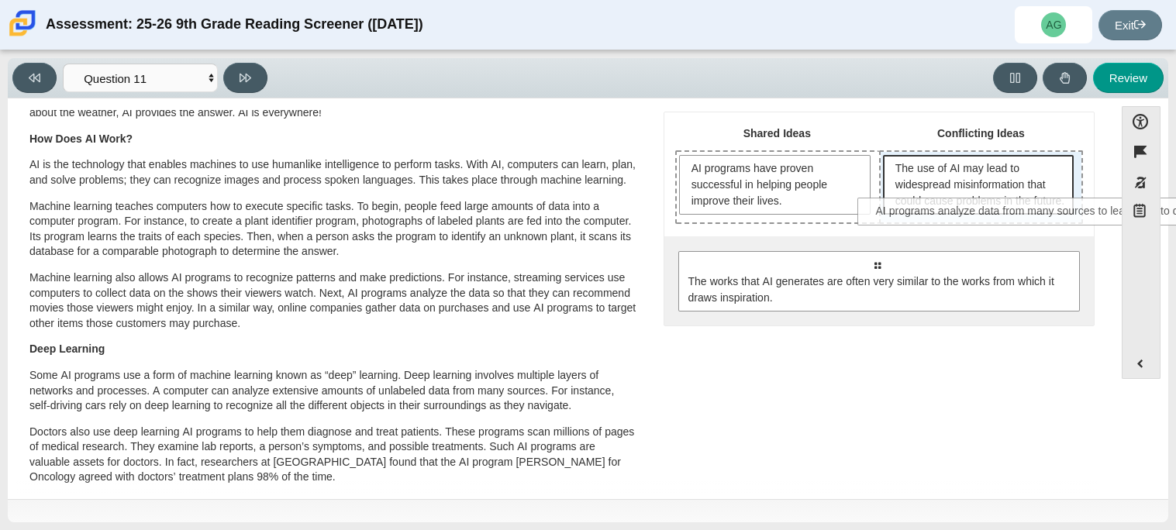
drag, startPoint x: 835, startPoint y: 287, endPoint x: 1009, endPoint y: 222, distance: 185.5
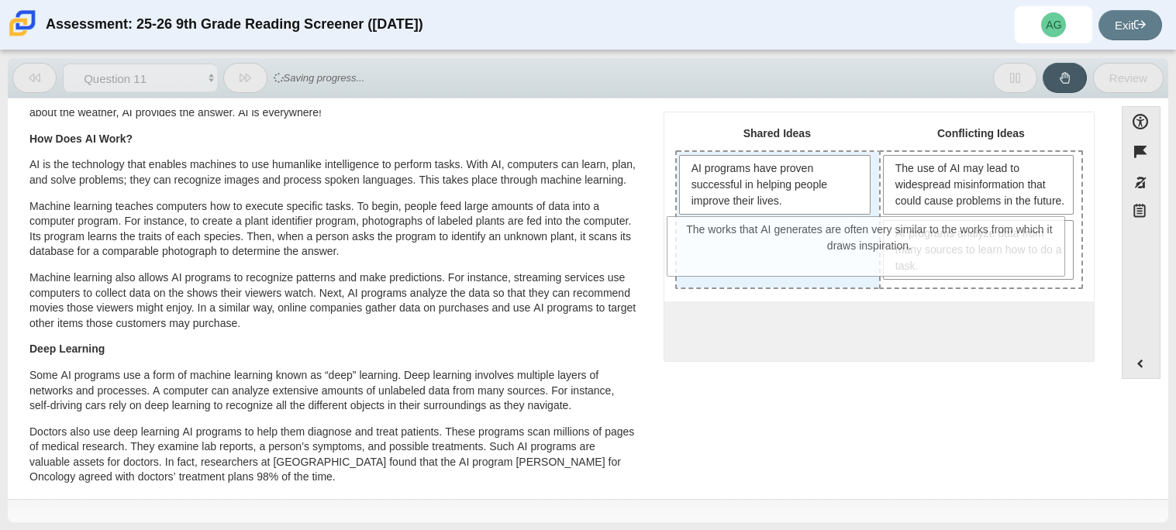
drag, startPoint x: 782, startPoint y: 351, endPoint x: 775, endPoint y: 247, distance: 104.9
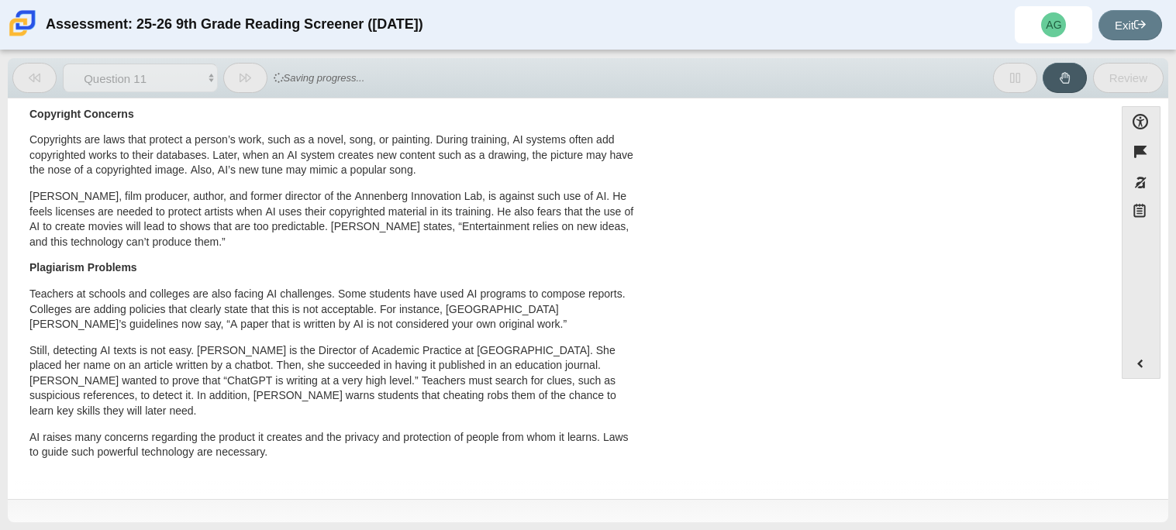
scroll to position [0, 0]
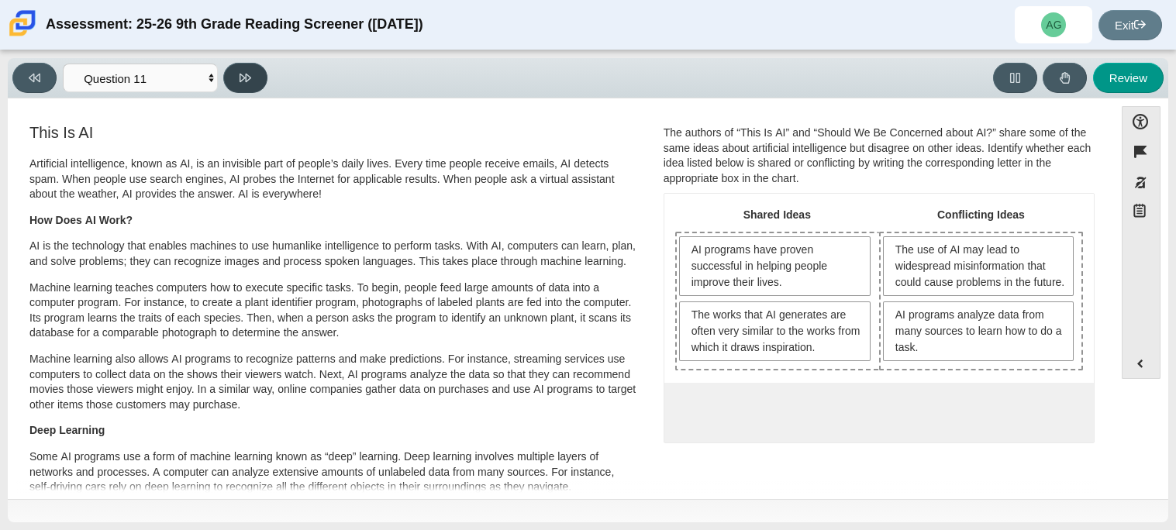
click at [248, 73] on icon at bounding box center [246, 78] width 12 height 12
select select "c3effed4-44ce-4a19-bd96-1787f34e9b4c"
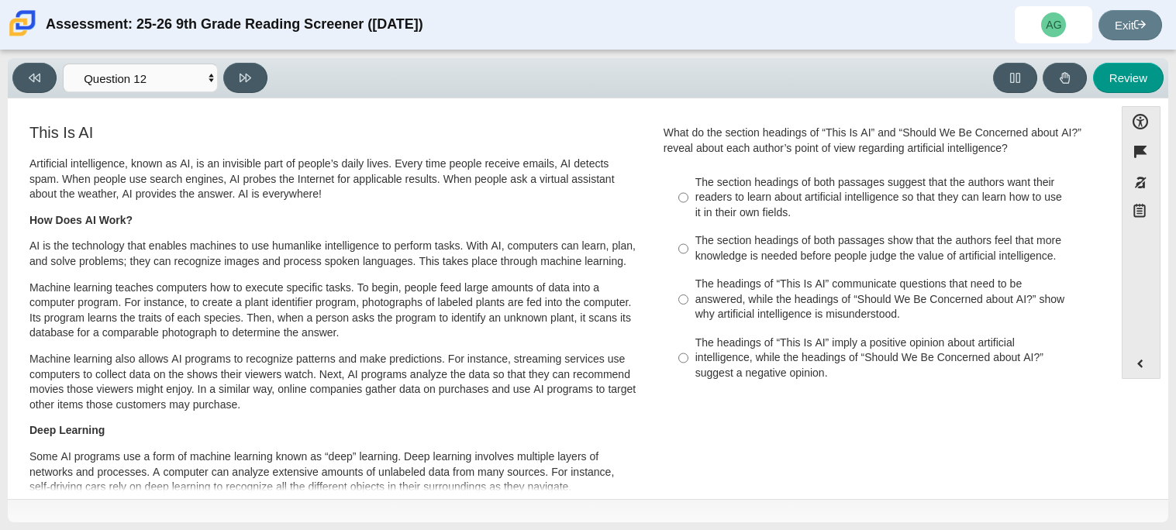
click at [742, 246] on div "The section headings of both passages show that the authors feel that more know…" at bounding box center [892, 248] width 392 height 30
click at [689, 246] on input "The section headings of both passages show that the authors feel that more know…" at bounding box center [684, 248] width 10 height 43
radio input "true"
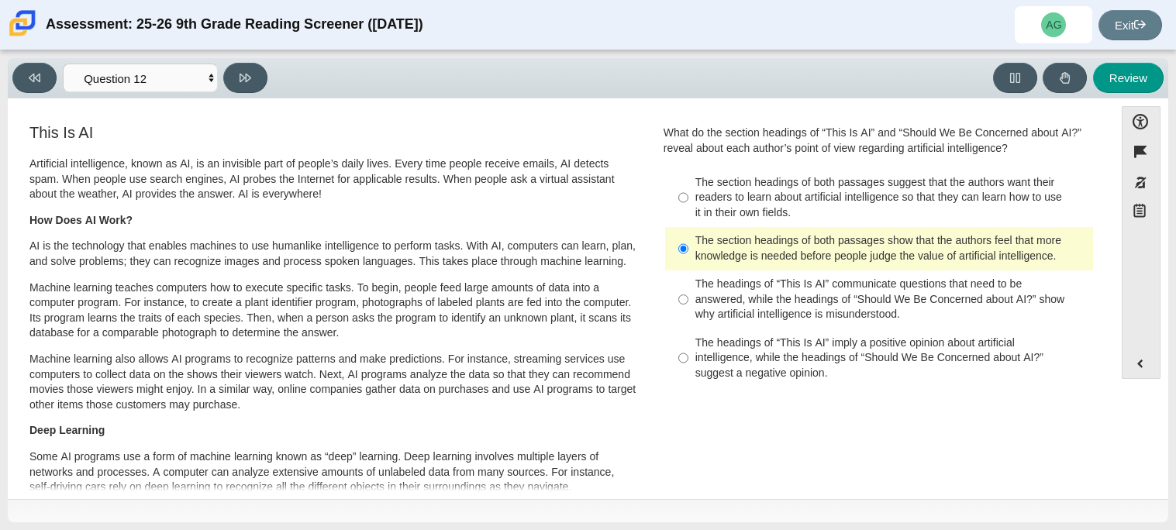
click at [808, 294] on div "The headings of “This Is AI” communicate questions that need to be answered, wh…" at bounding box center [892, 300] width 392 height 46
click at [689, 294] on input "The headings of “This Is AI” communicate questions that need to be answered, wh…" at bounding box center [684, 300] width 10 height 59
radio input "true"
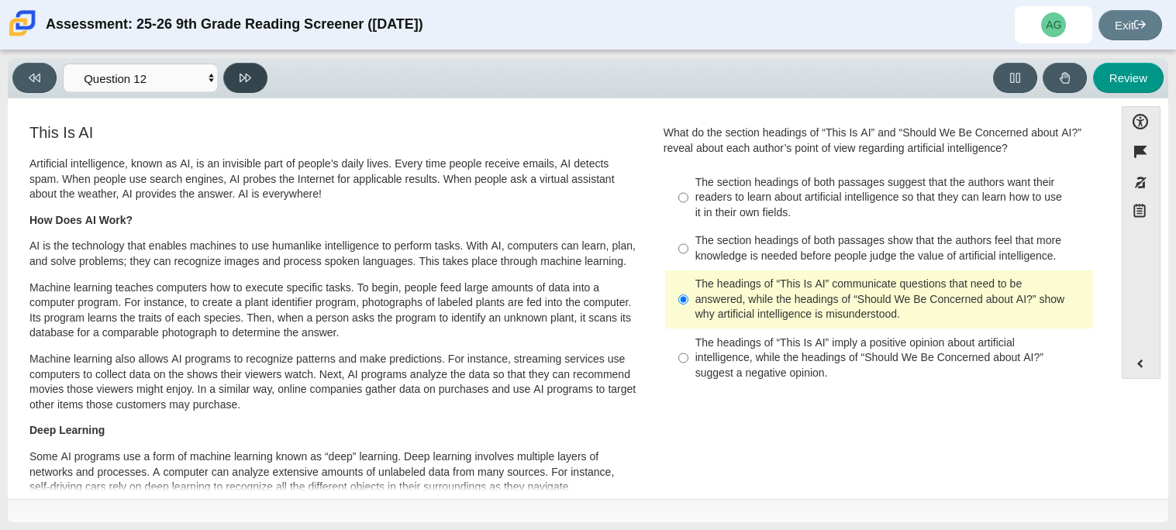
click at [237, 86] on button at bounding box center [245, 78] width 44 height 30
select select "review"
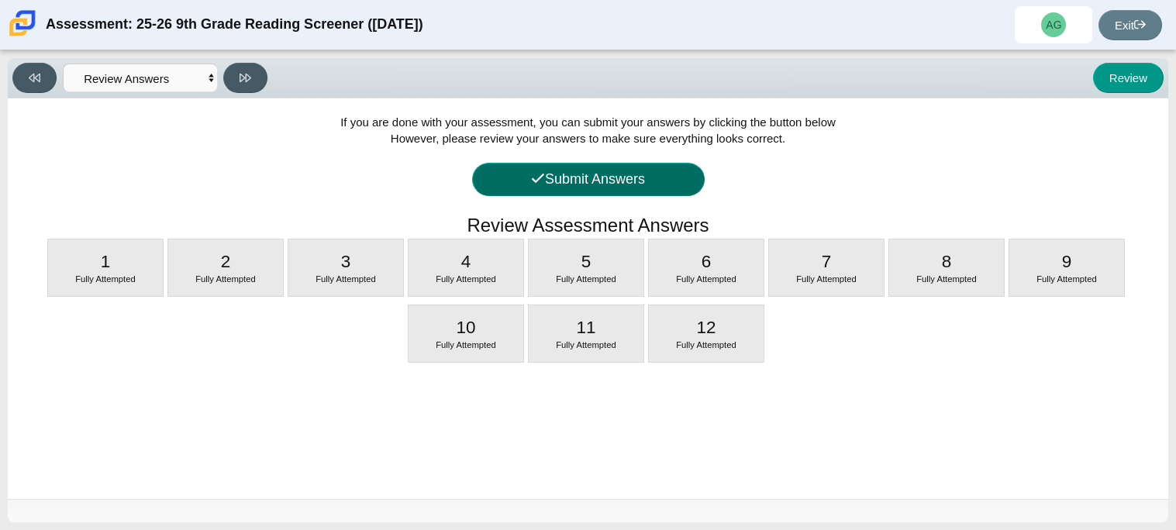
click at [581, 171] on button "Submit Answers" at bounding box center [588, 179] width 233 height 33
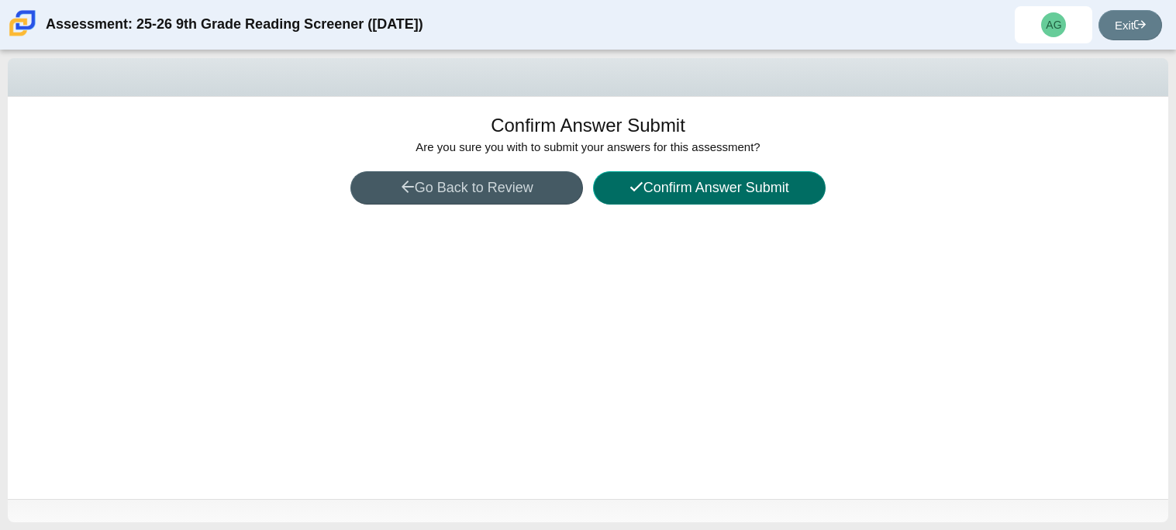
click at [648, 187] on button "Confirm Answer Submit" at bounding box center [709, 187] width 233 height 33
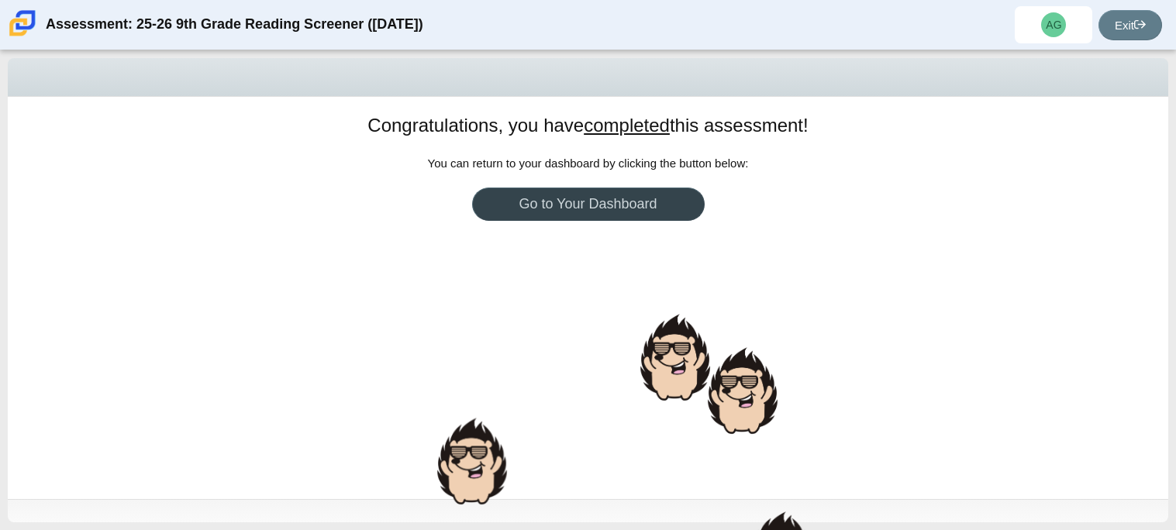
click at [655, 195] on link "Go to Your Dashboard" at bounding box center [588, 204] width 233 height 33
